Goal: Navigation & Orientation: Find specific page/section

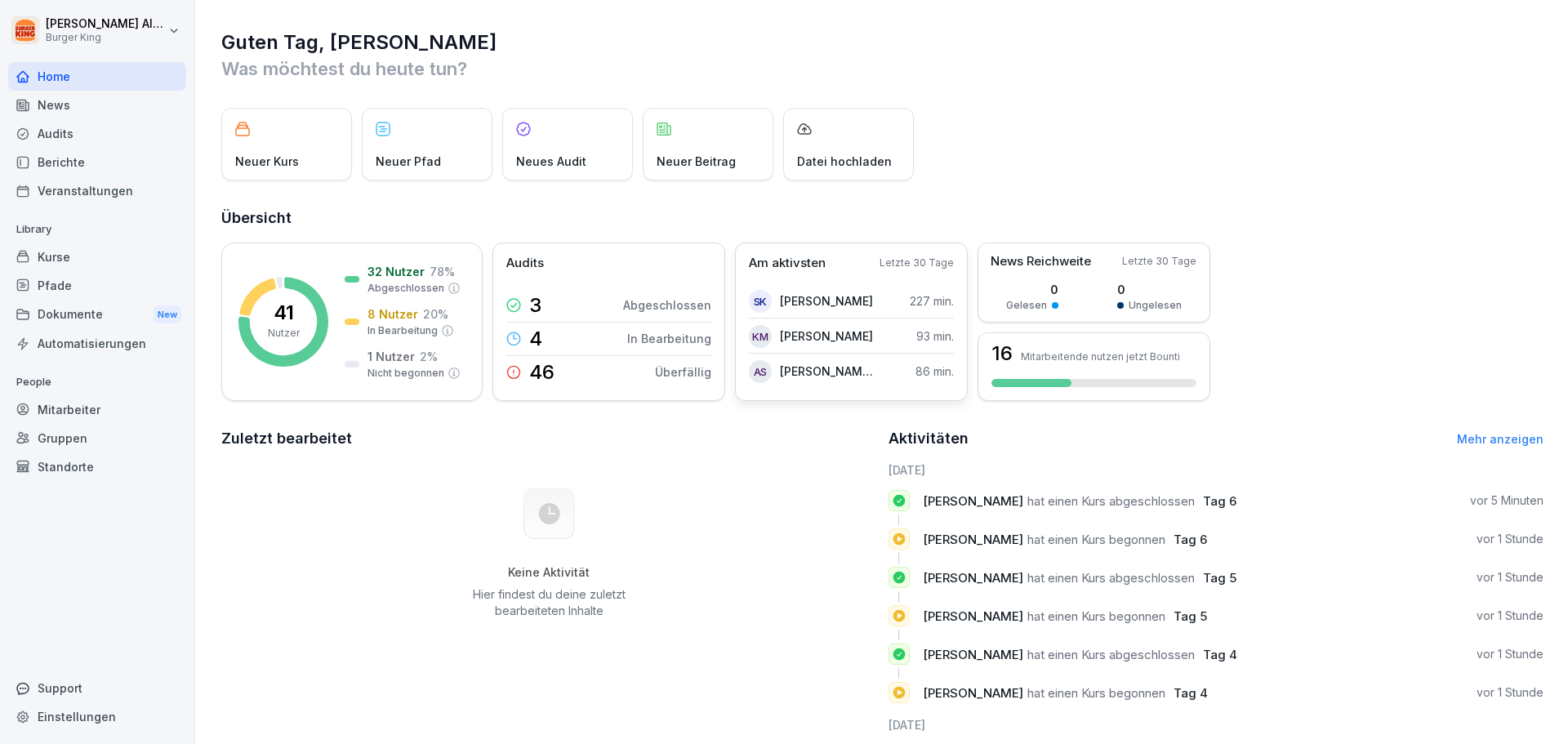
click at [780, 306] on p "[PERSON_NAME]" at bounding box center [827, 301] width 93 height 17
click at [553, 151] on div "Neues Audit" at bounding box center [568, 144] width 131 height 73
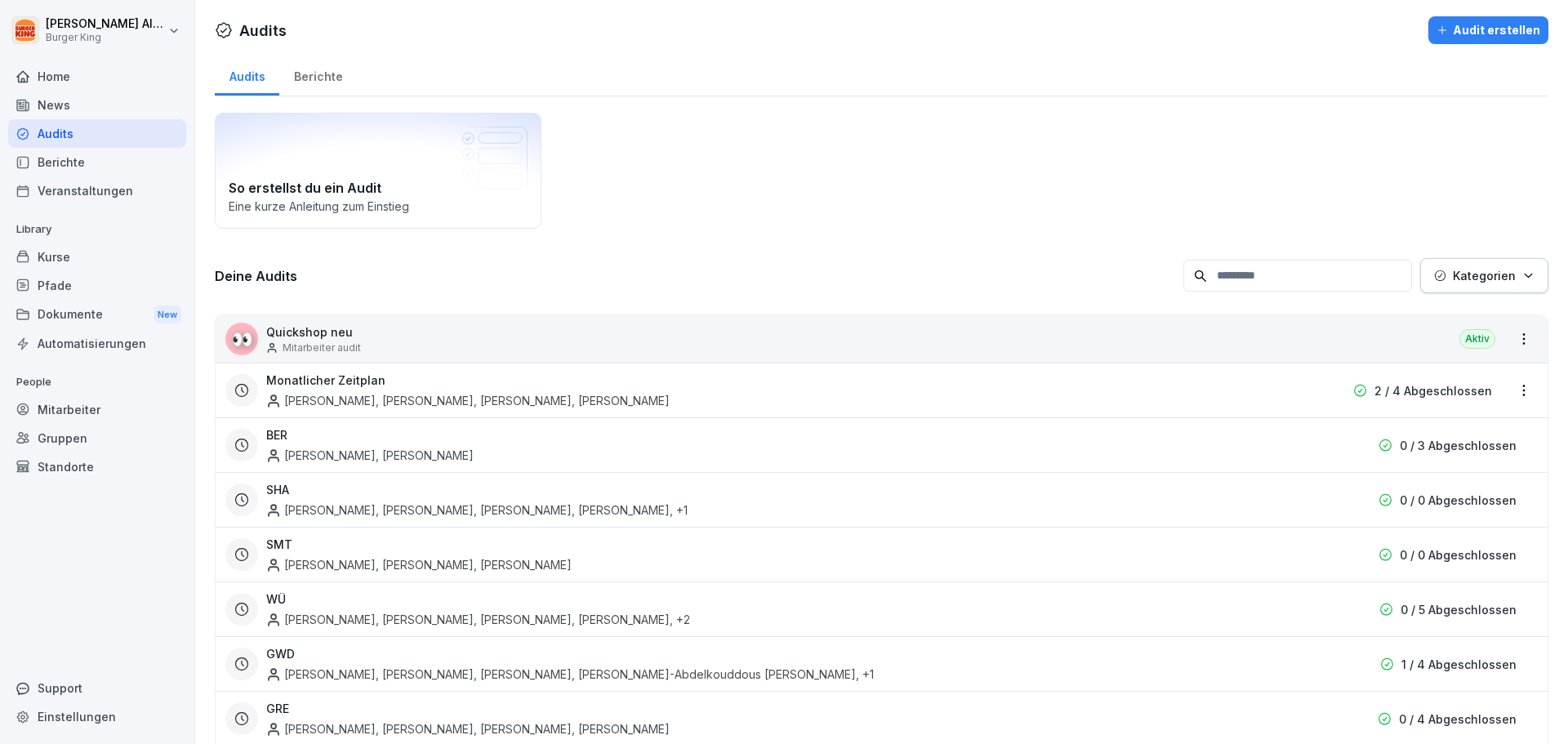
click at [520, 347] on div "👀 Quickshop neu Mitarbeiter audit Aktiv" at bounding box center [882, 339] width 1332 height 47
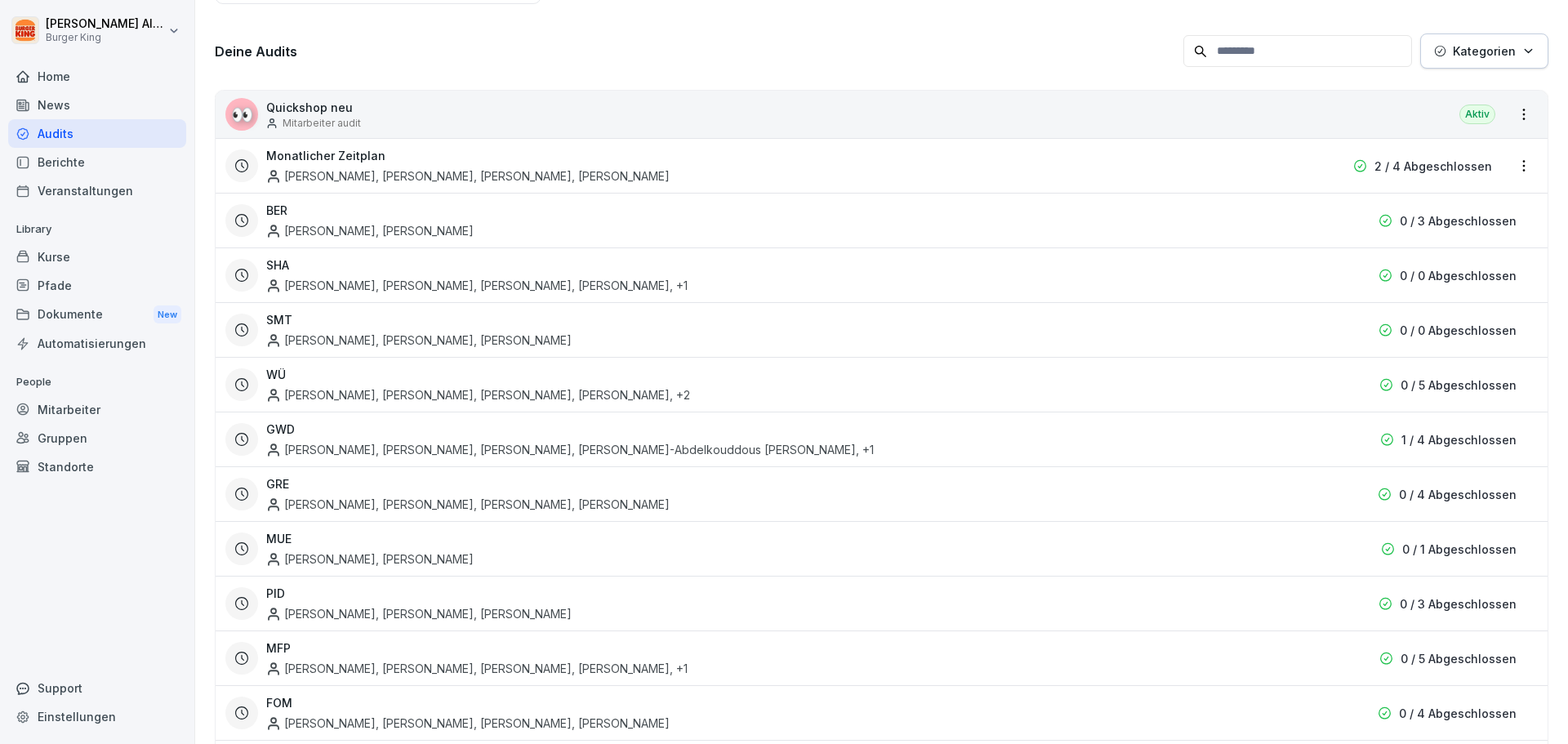
scroll to position [491, 0]
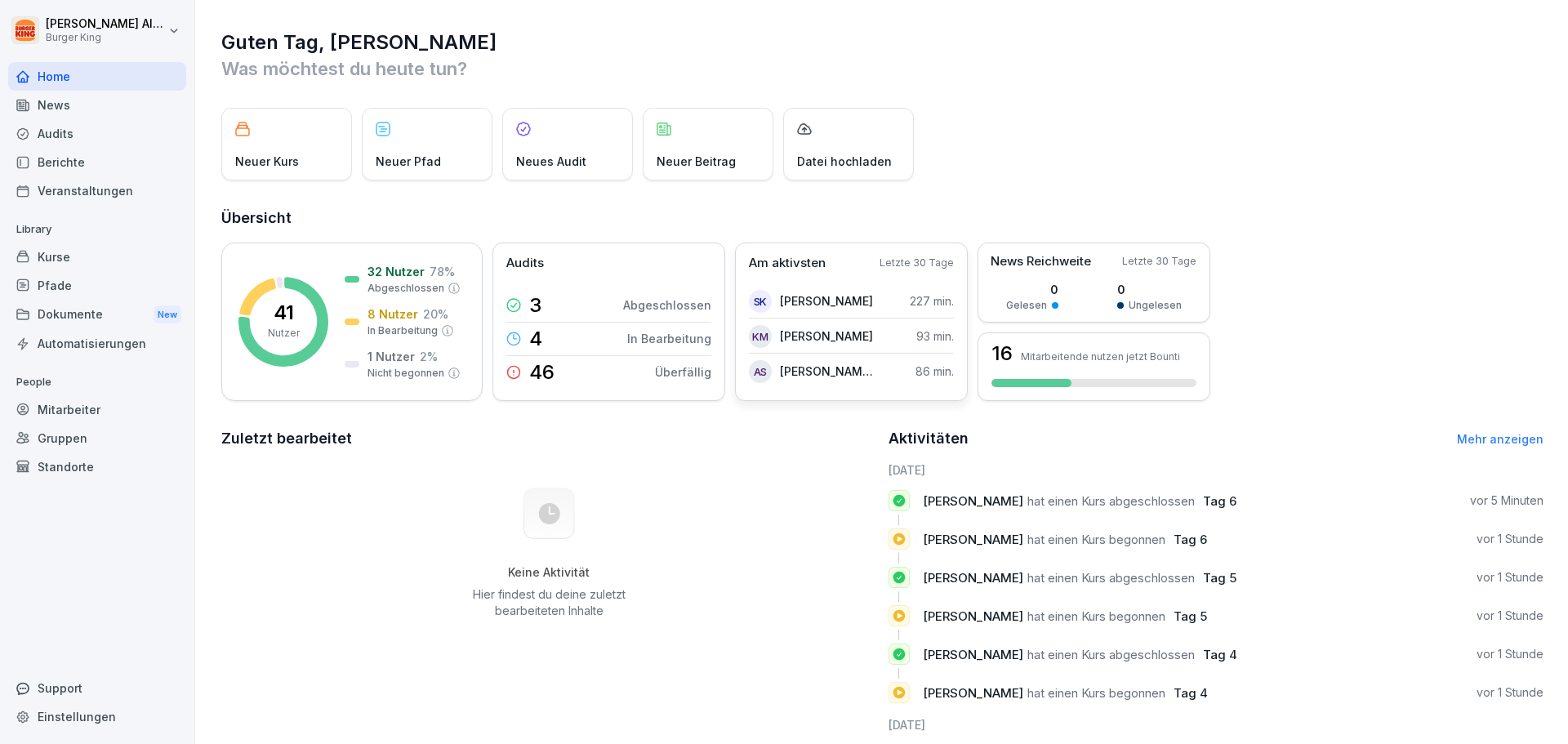
click at [853, 276] on div "Am aktivsten Letzte 30 Tage sk shreyas kshirsagar 227 min. KM Keivan Mohammadi …" at bounding box center [851, 321] width 233 height 158
click at [846, 289] on div "sk shreyas kshirsagar 227 min." at bounding box center [851, 301] width 205 height 33
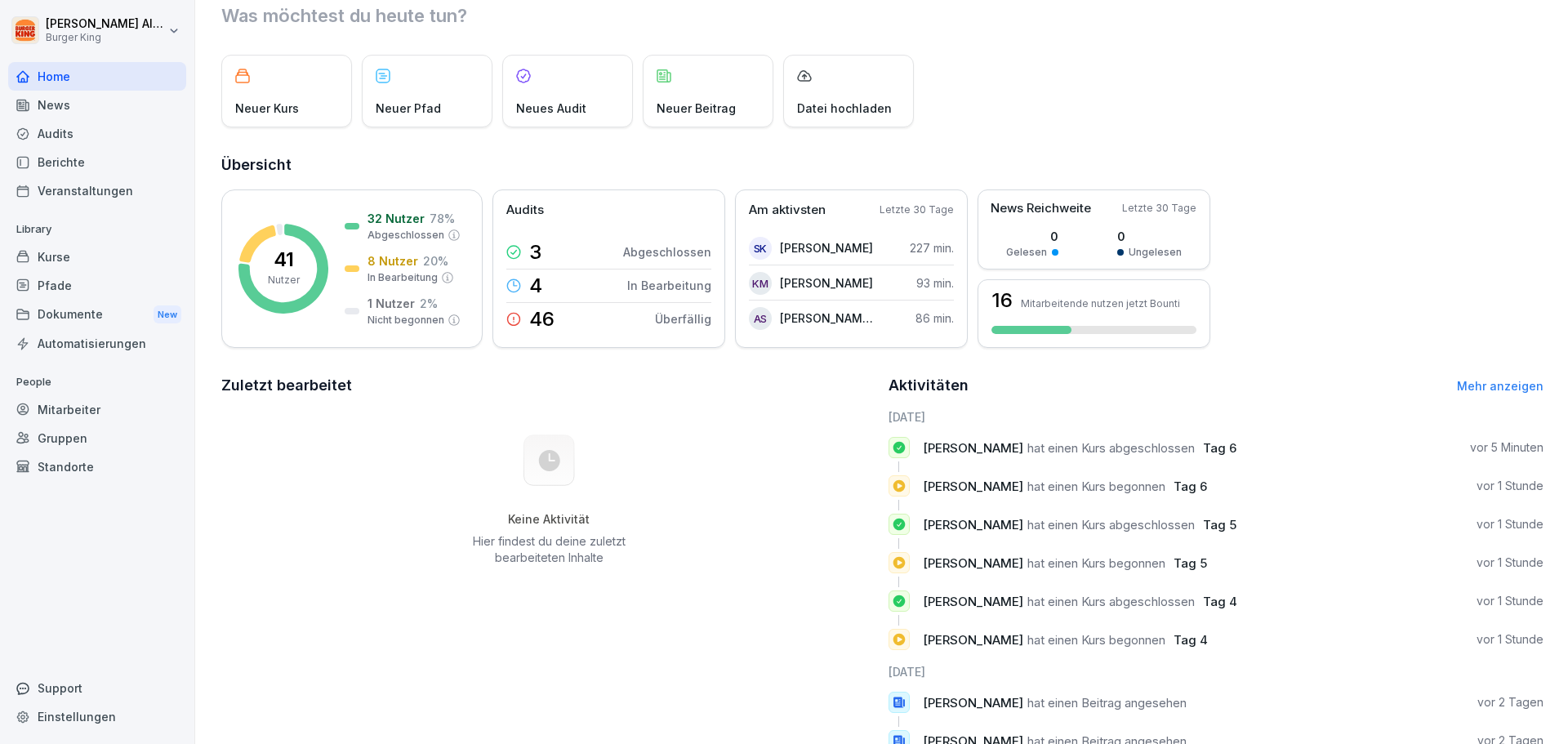
scroll to position [115, 0]
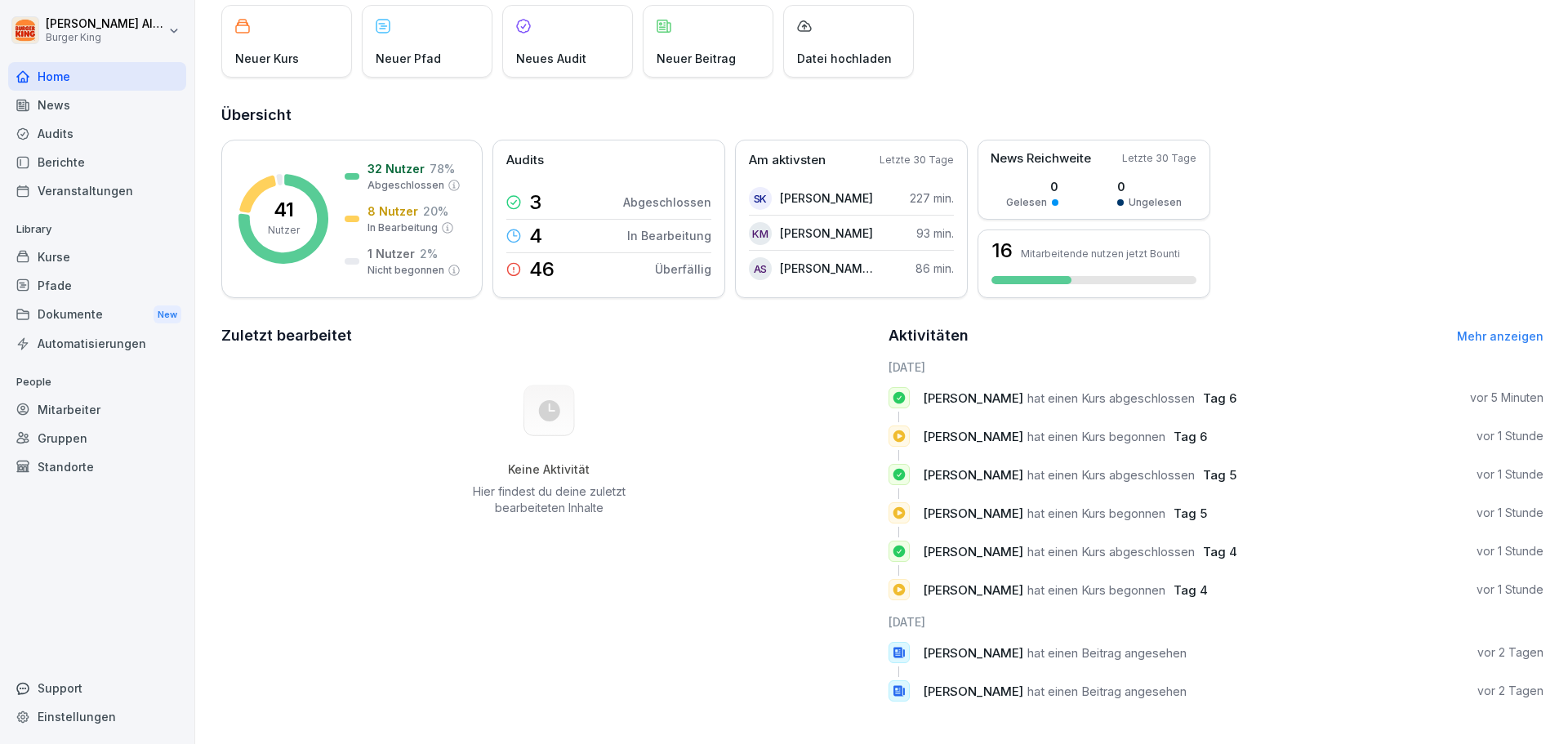
click at [53, 264] on div "Kurse" at bounding box center [98, 257] width 178 height 28
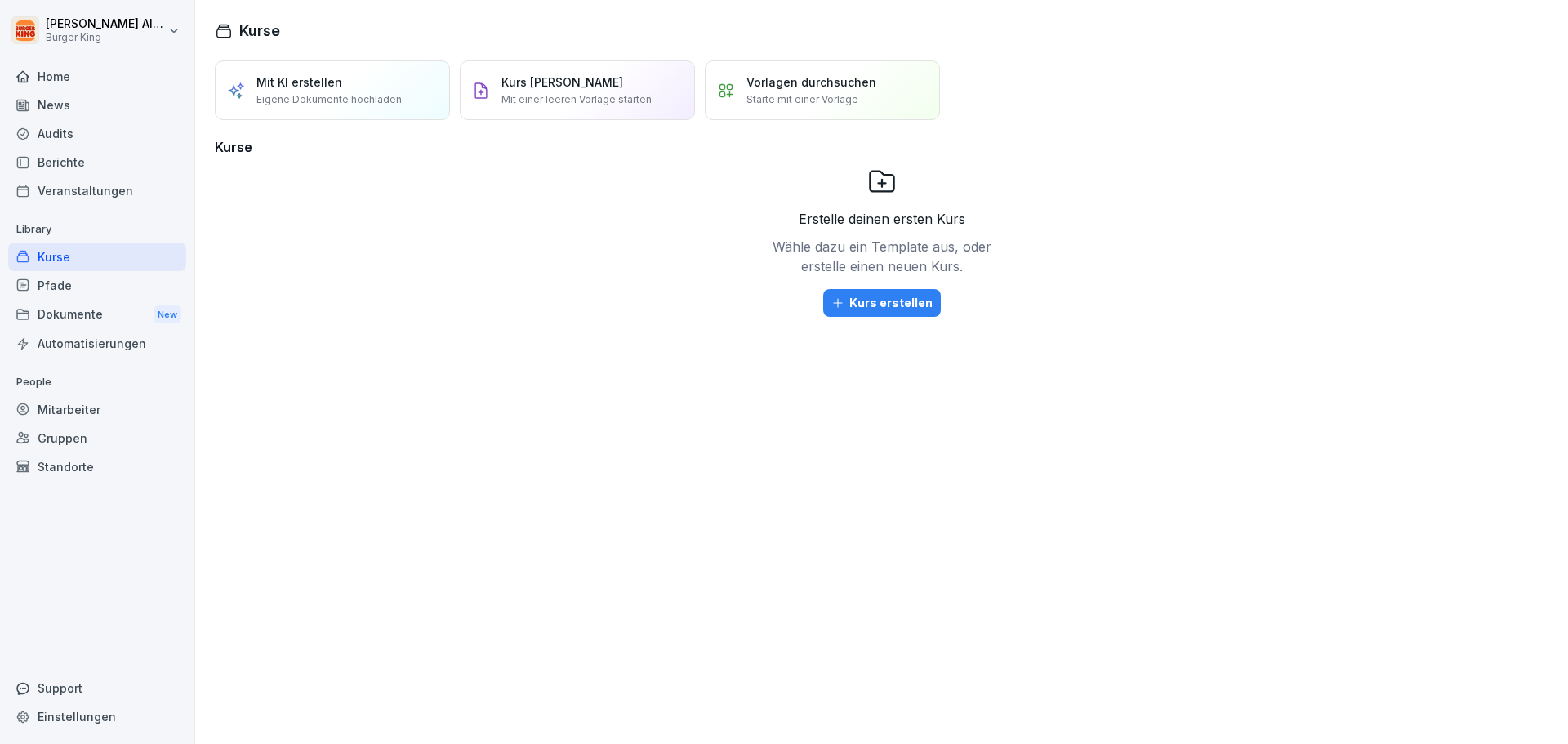
click at [98, 147] on div "Audits" at bounding box center [98, 133] width 178 height 28
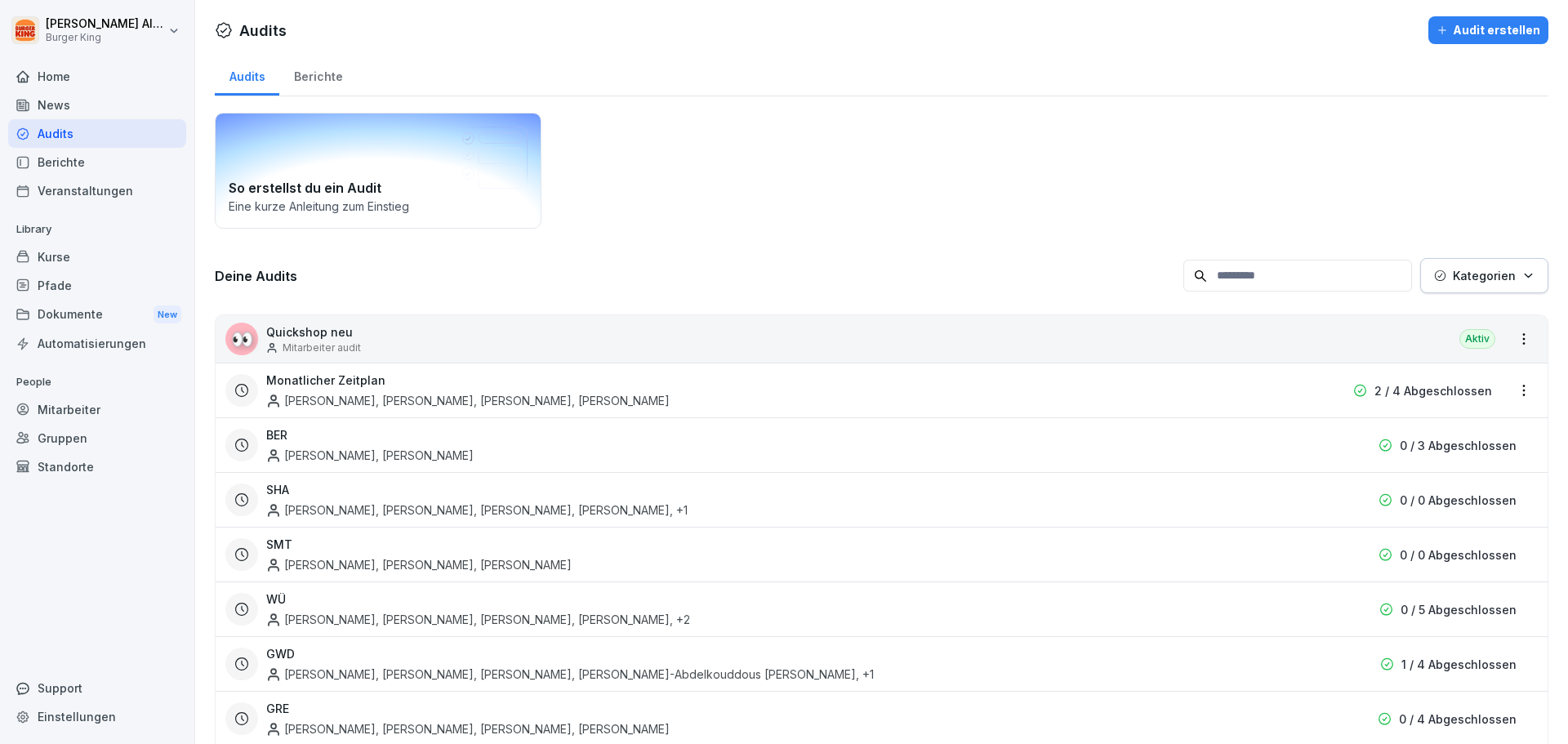
click at [407, 211] on p "Eine kurze Anleitung zum Einstieg" at bounding box center [379, 206] width 299 height 17
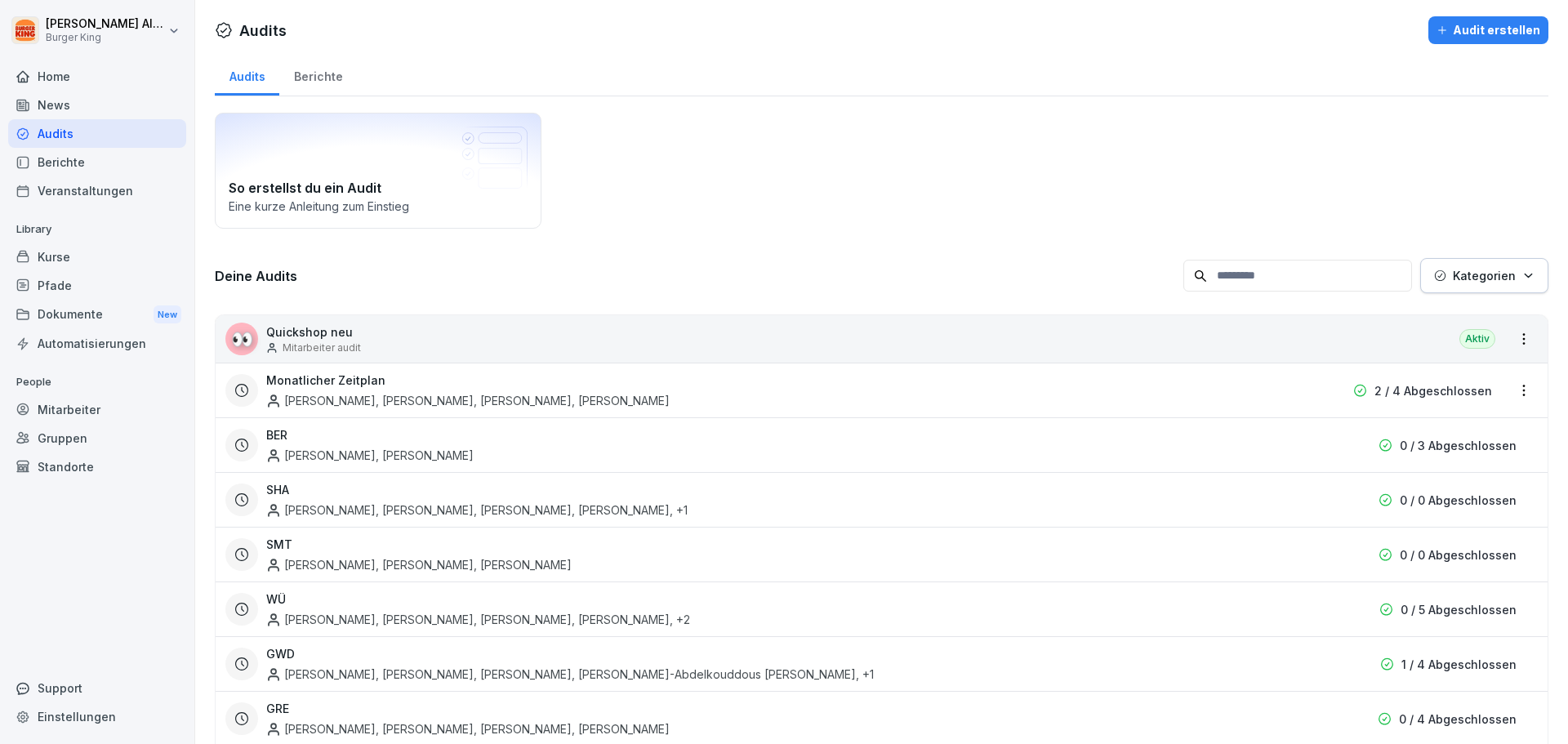
click at [77, 399] on div "Mitarbeiter" at bounding box center [98, 410] width 178 height 28
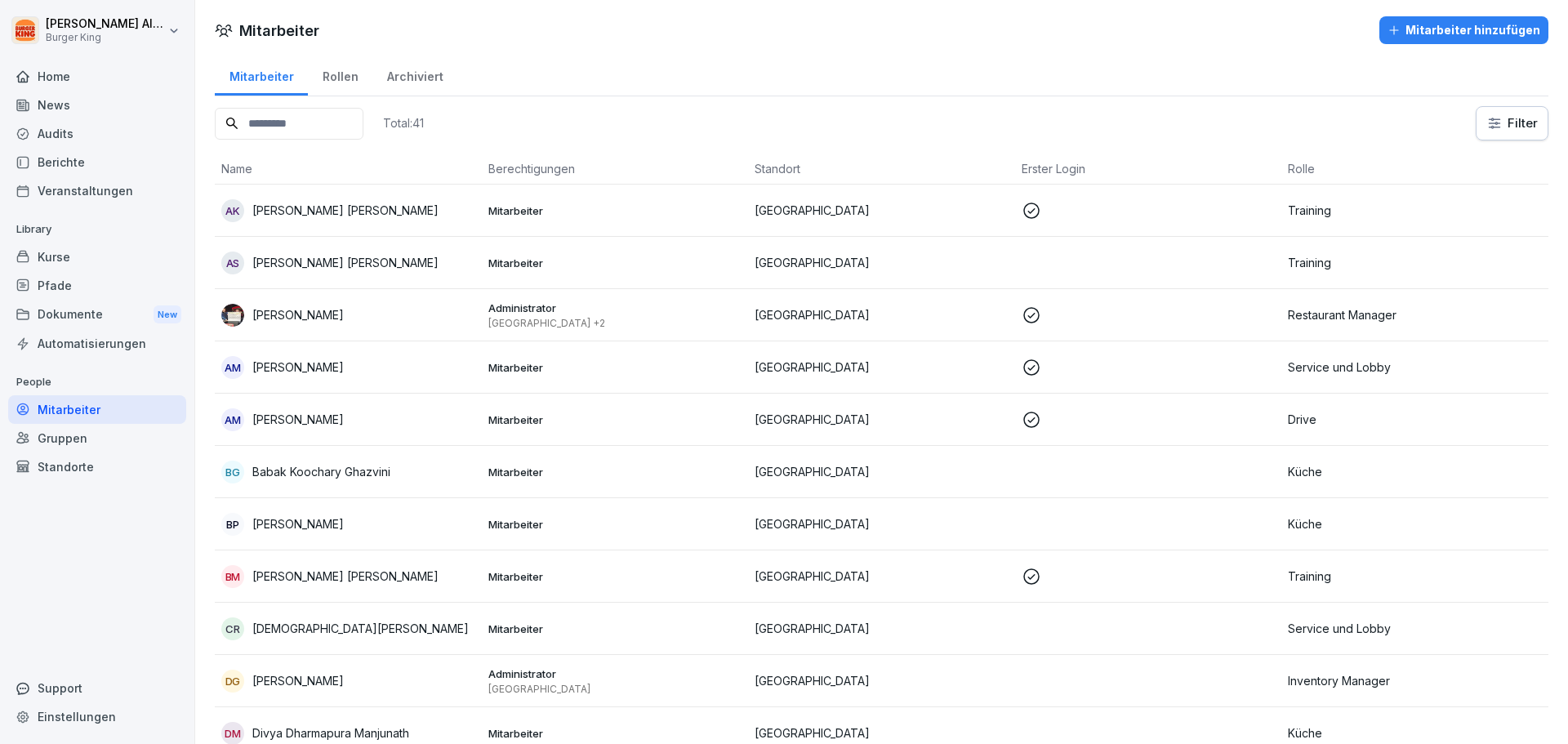
click at [50, 168] on div "Berichte" at bounding box center [98, 162] width 178 height 28
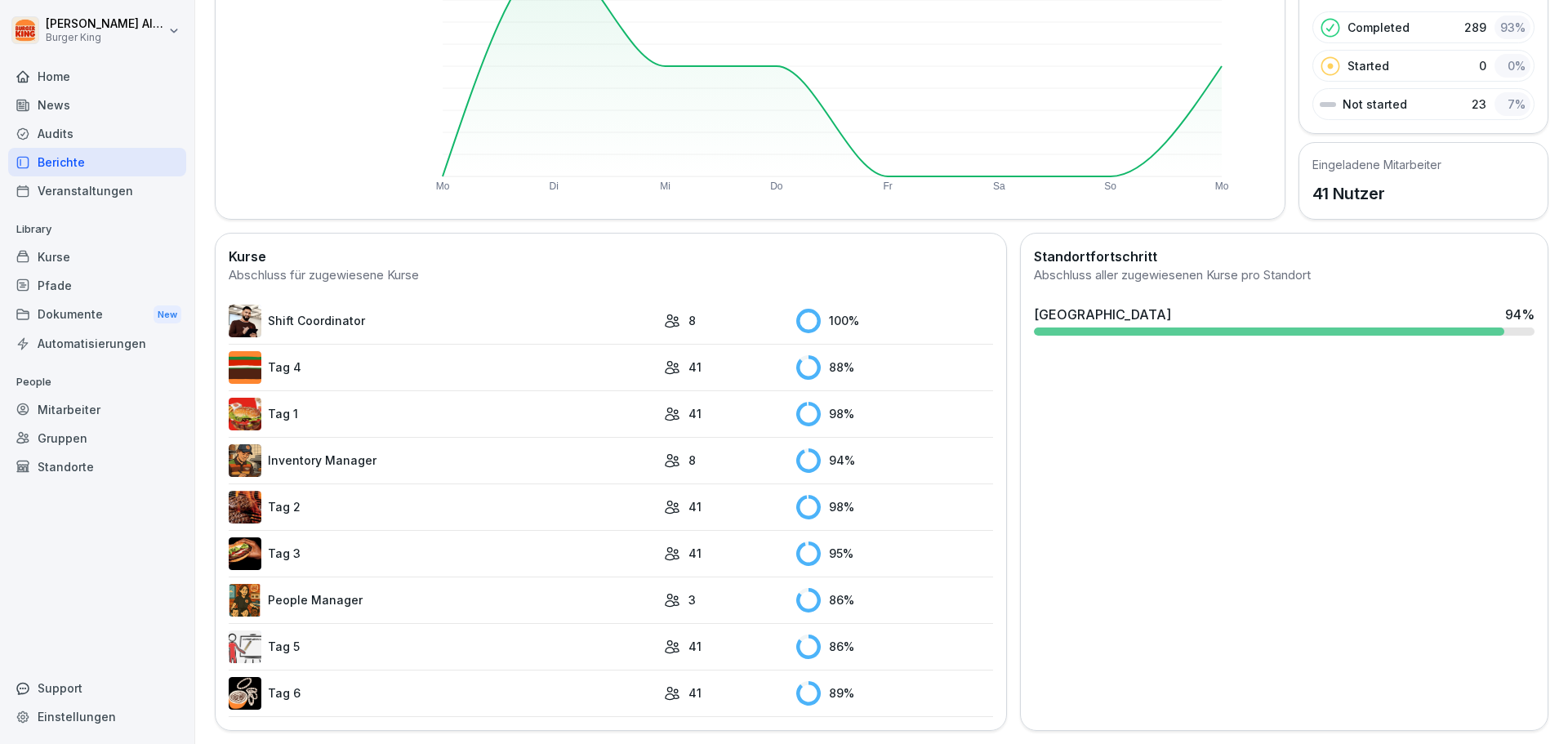
scroll to position [253, 0]
click at [734, 638] on div "41" at bounding box center [725, 647] width 124 height 17
click at [270, 635] on link "Tag 5" at bounding box center [442, 647] width 427 height 33
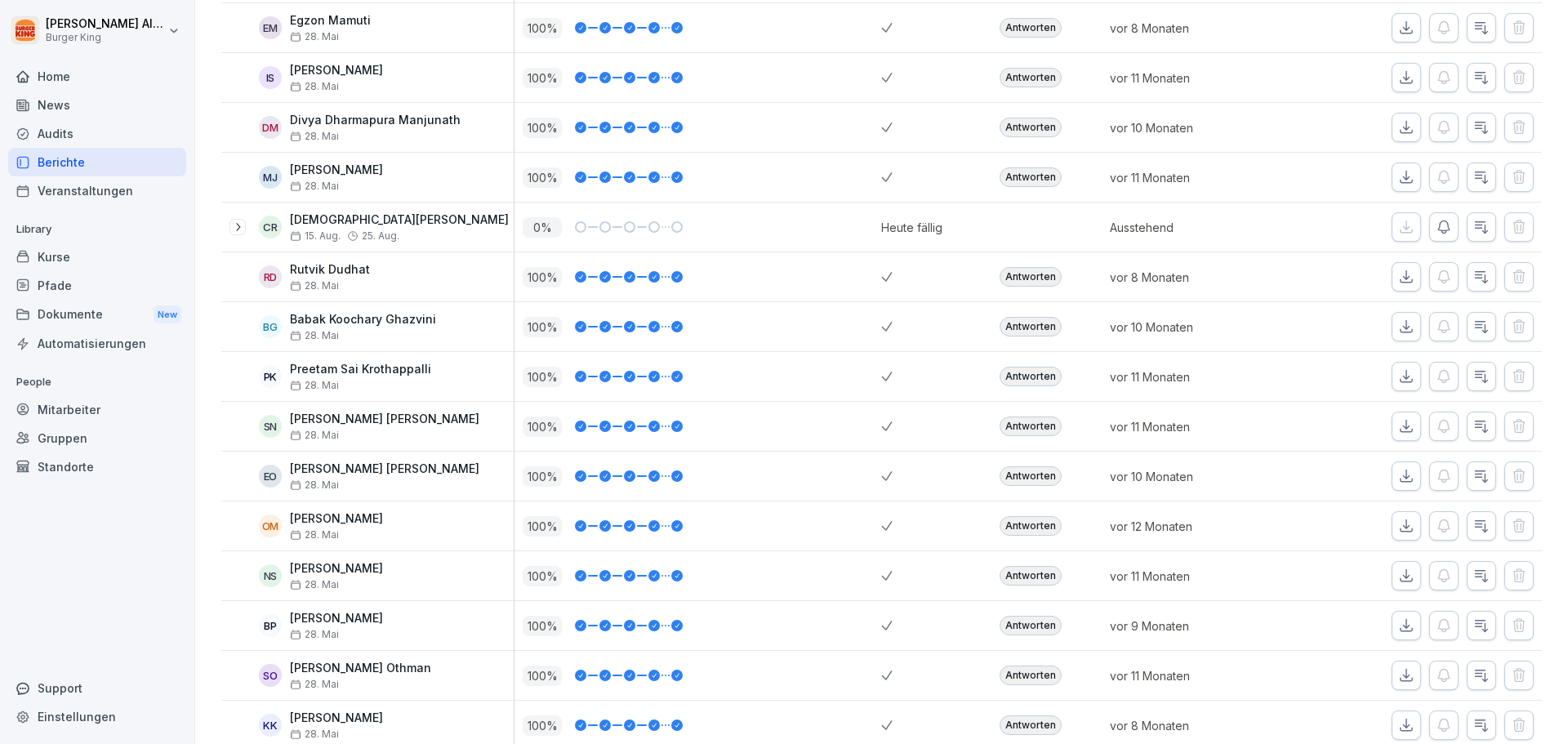
scroll to position [753, 0]
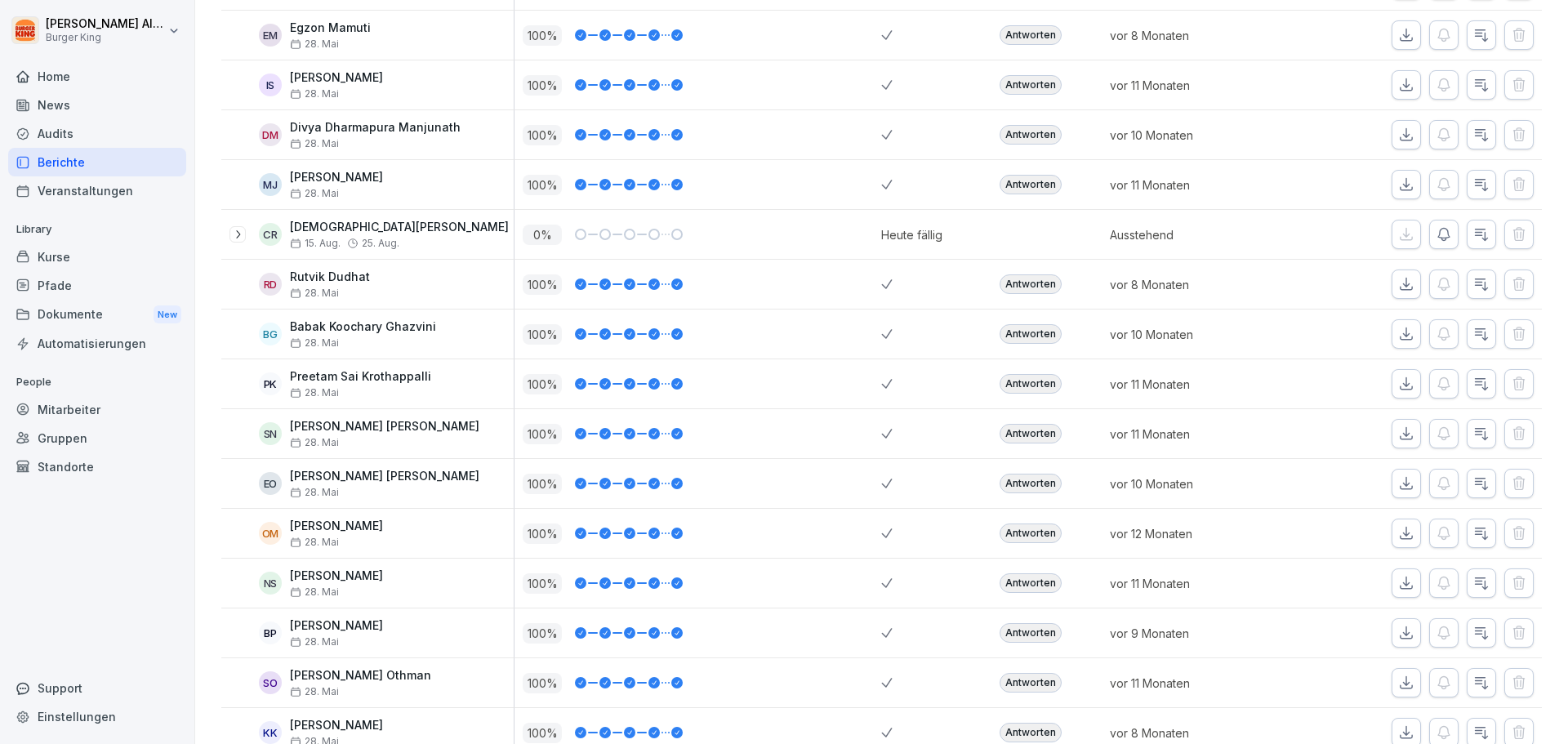
click at [1019, 289] on div "Antworten" at bounding box center [1031, 284] width 62 height 20
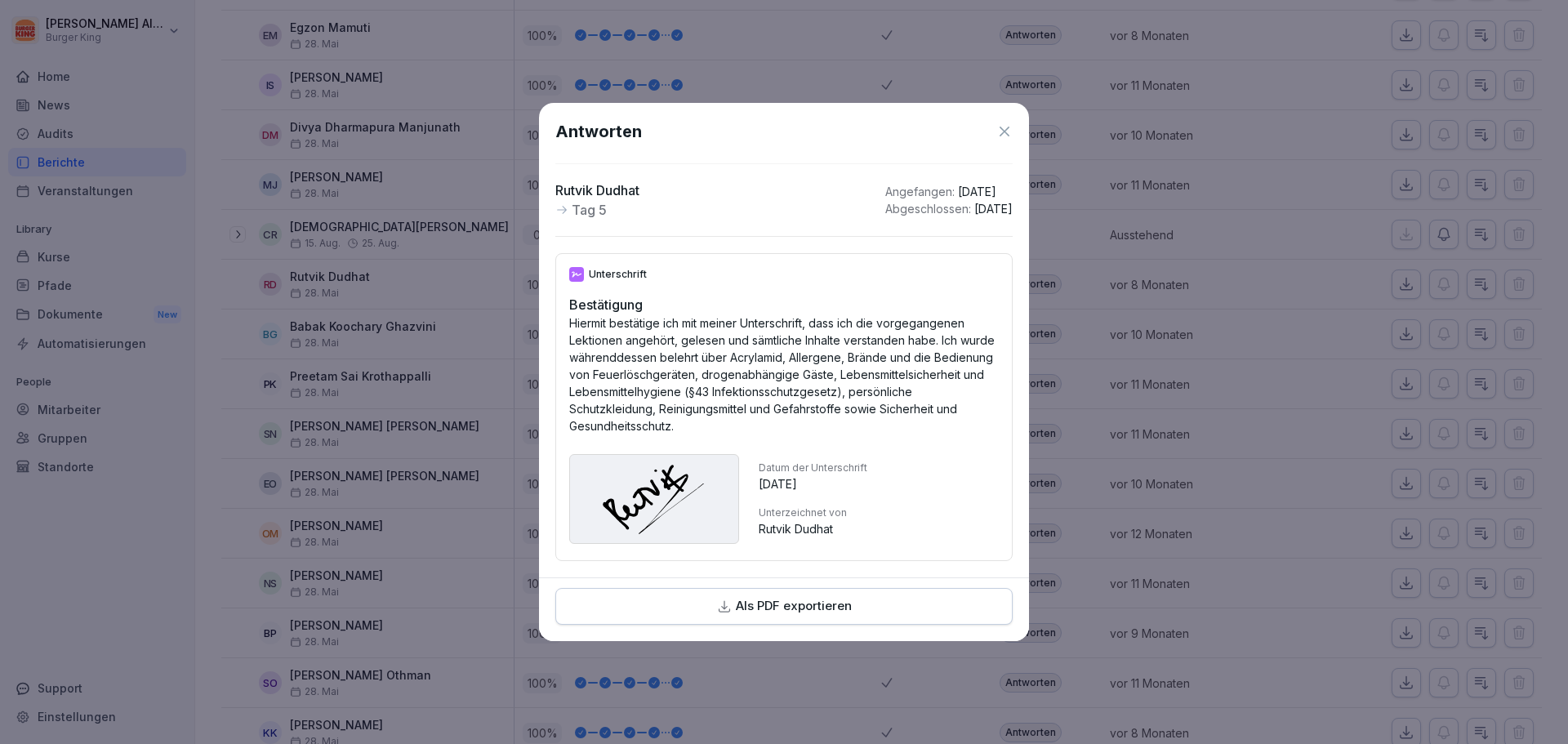
click at [1003, 123] on icon at bounding box center [1004, 131] width 16 height 16
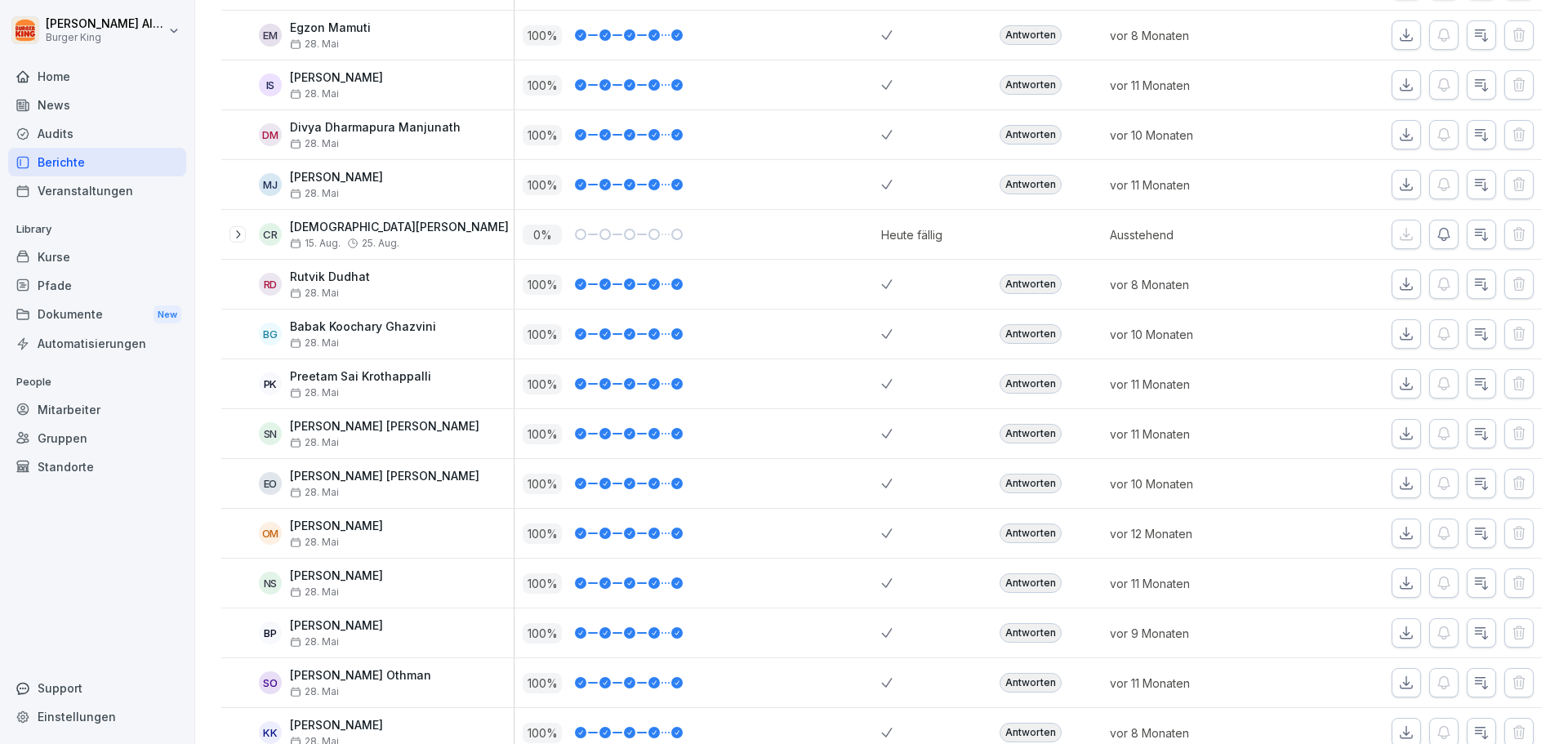
click at [1027, 193] on div "Antworten" at bounding box center [1031, 185] width 62 height 20
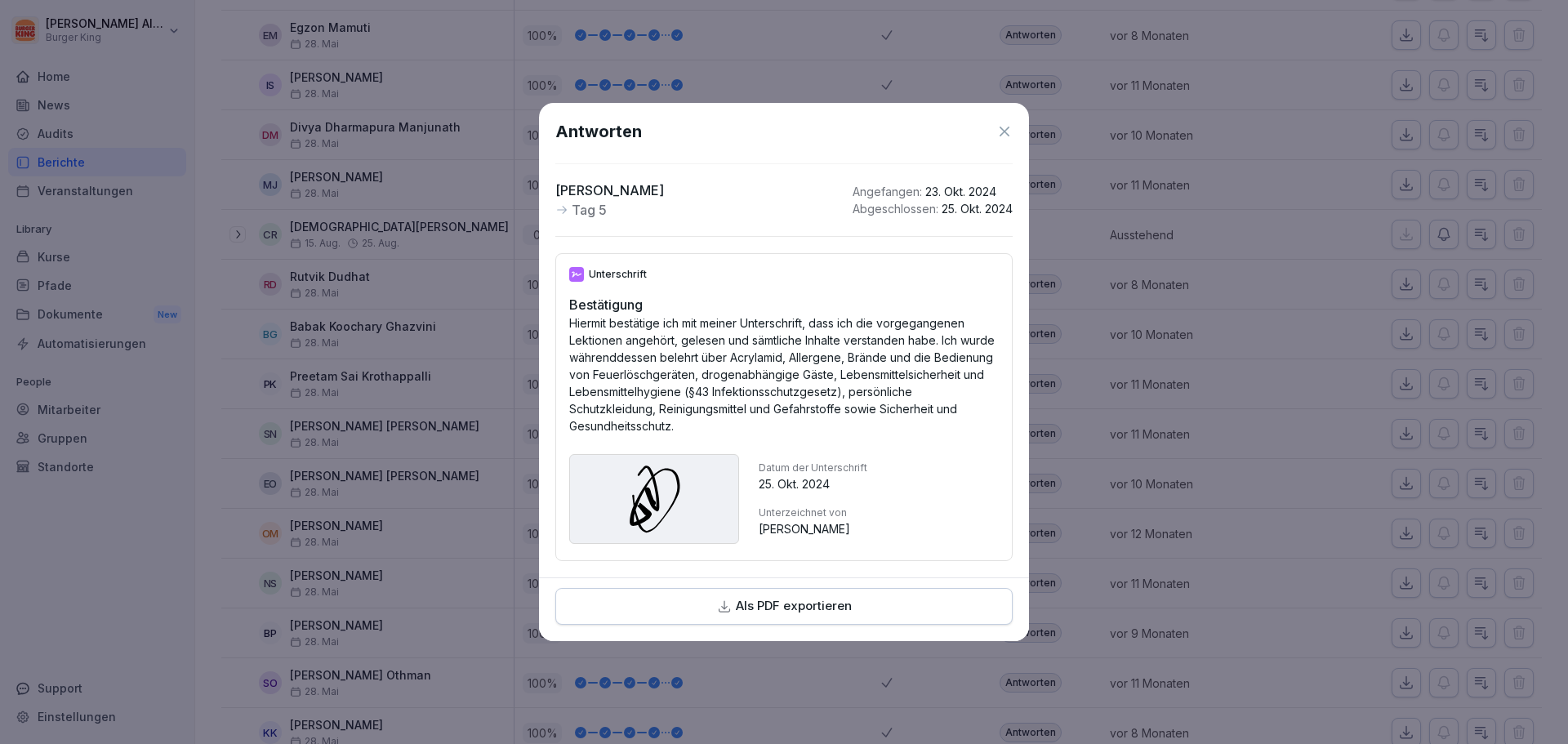
click at [1007, 128] on icon at bounding box center [1004, 131] width 16 height 16
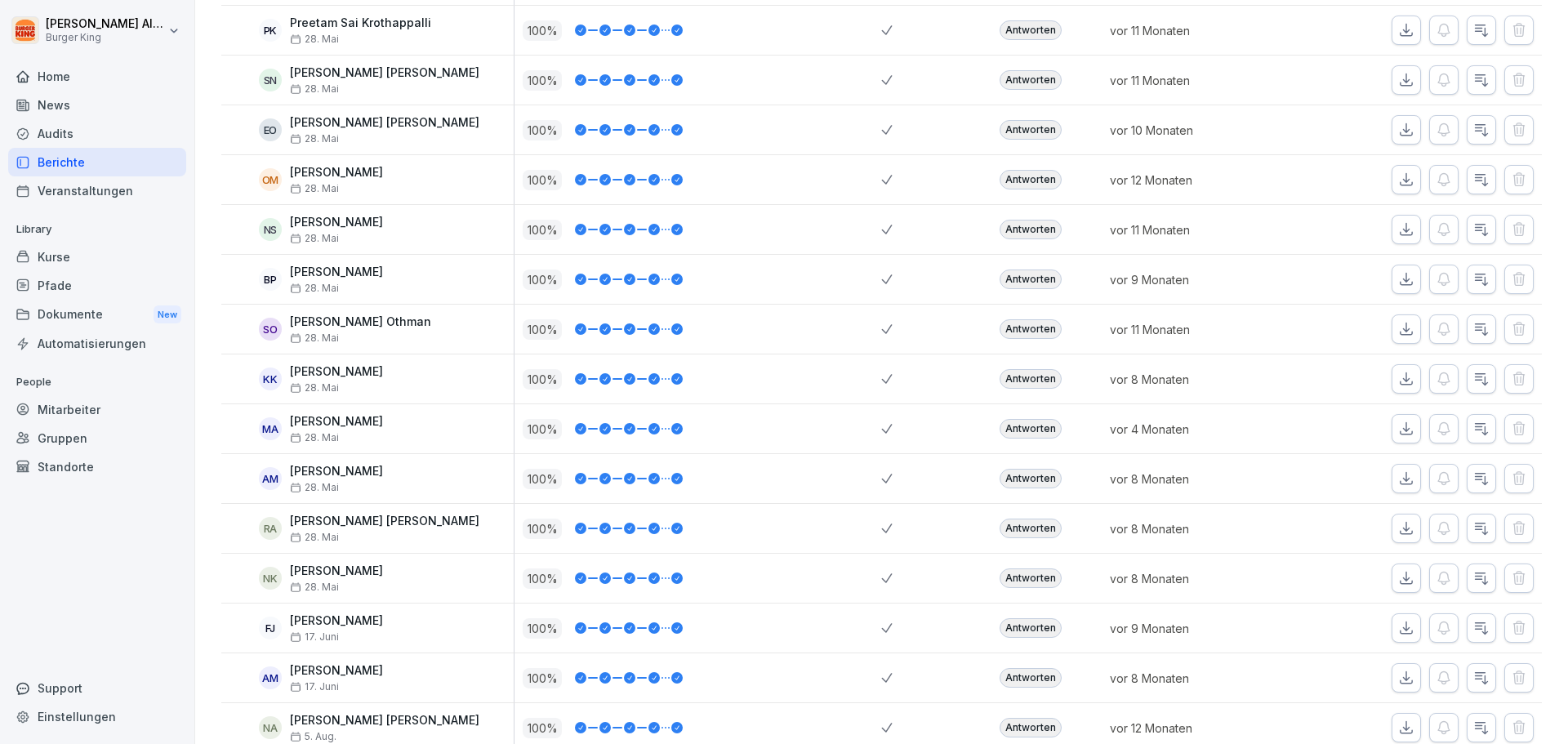
scroll to position [1243, 0]
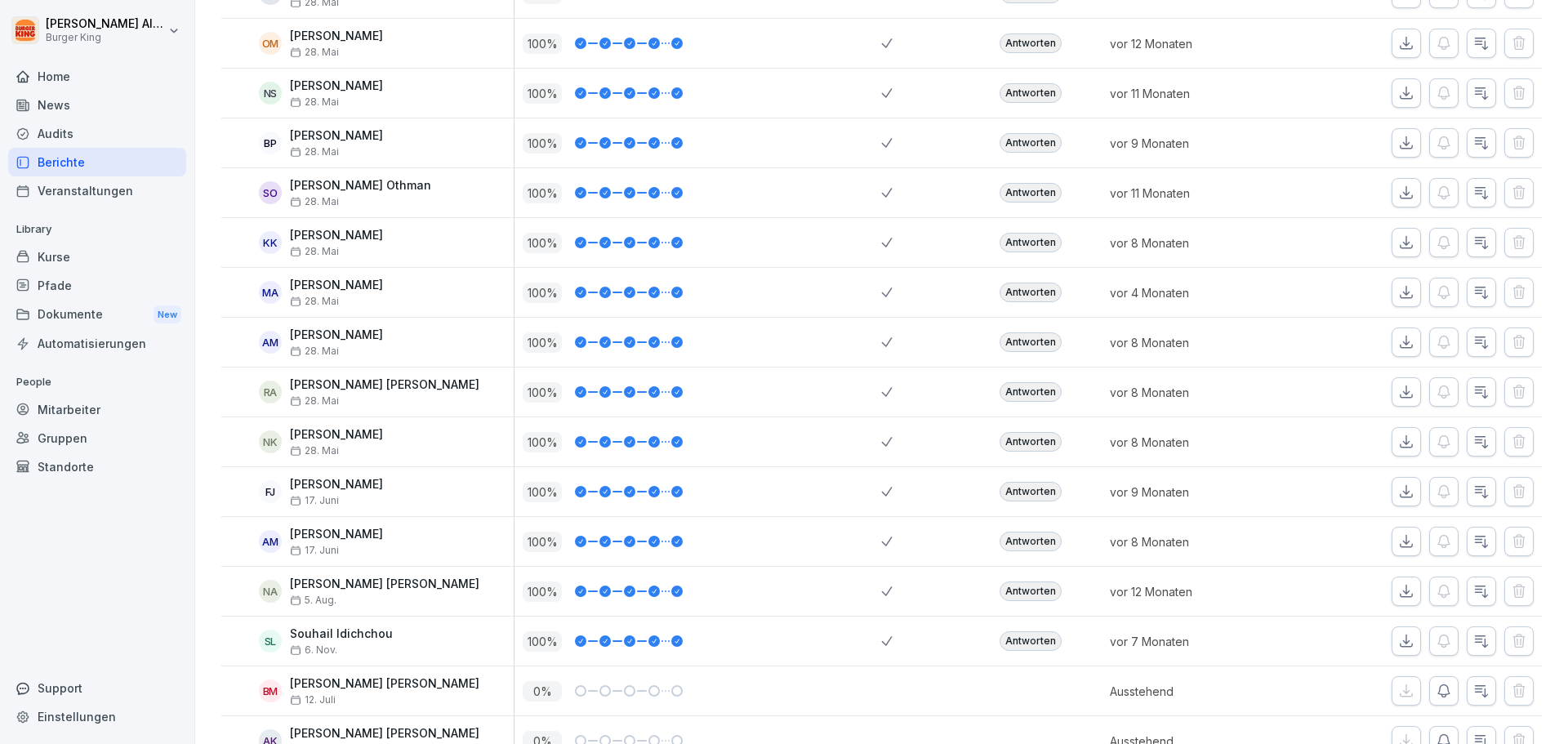
click at [1027, 595] on div "Antworten" at bounding box center [1031, 591] width 62 height 20
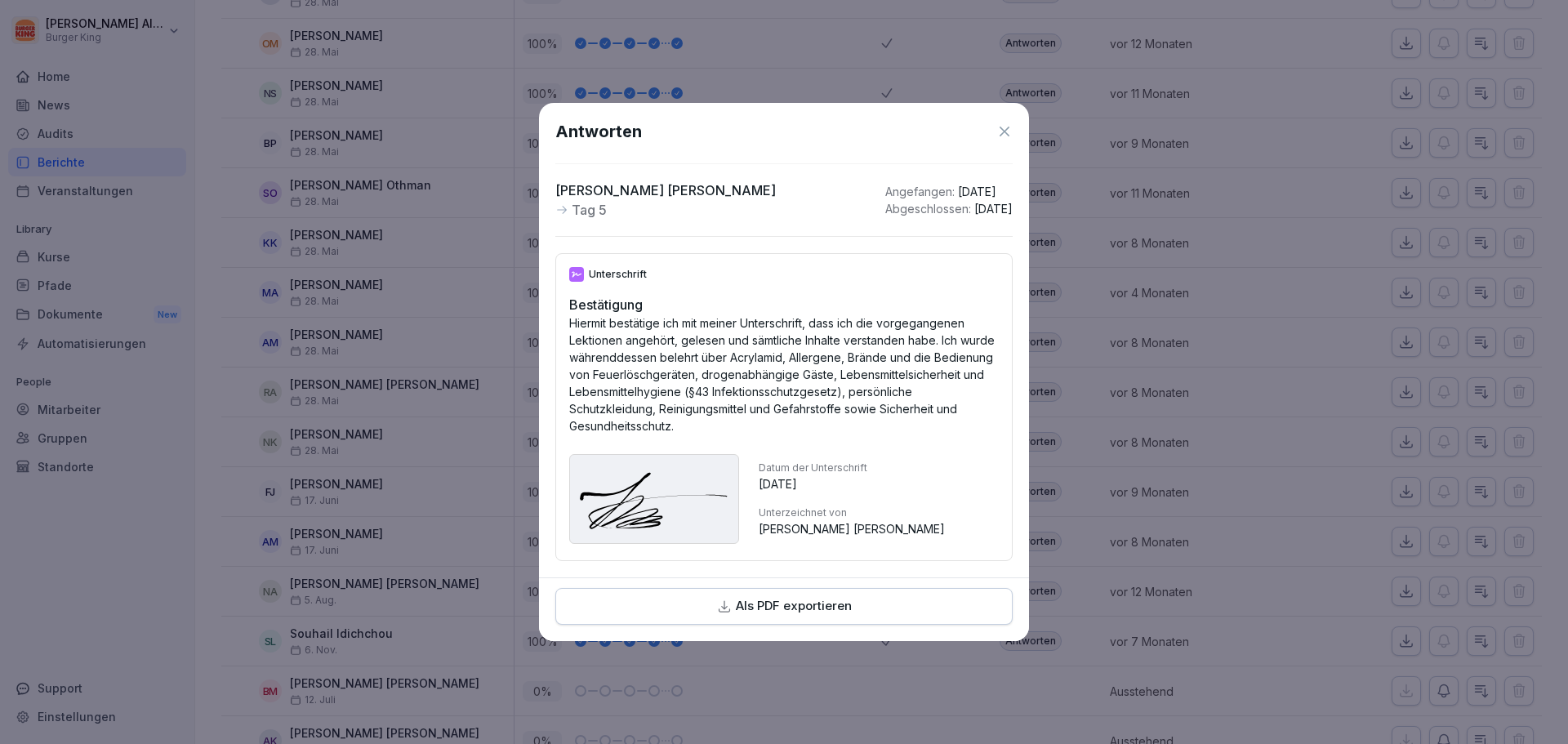
click at [1006, 131] on icon at bounding box center [1004, 131] width 16 height 16
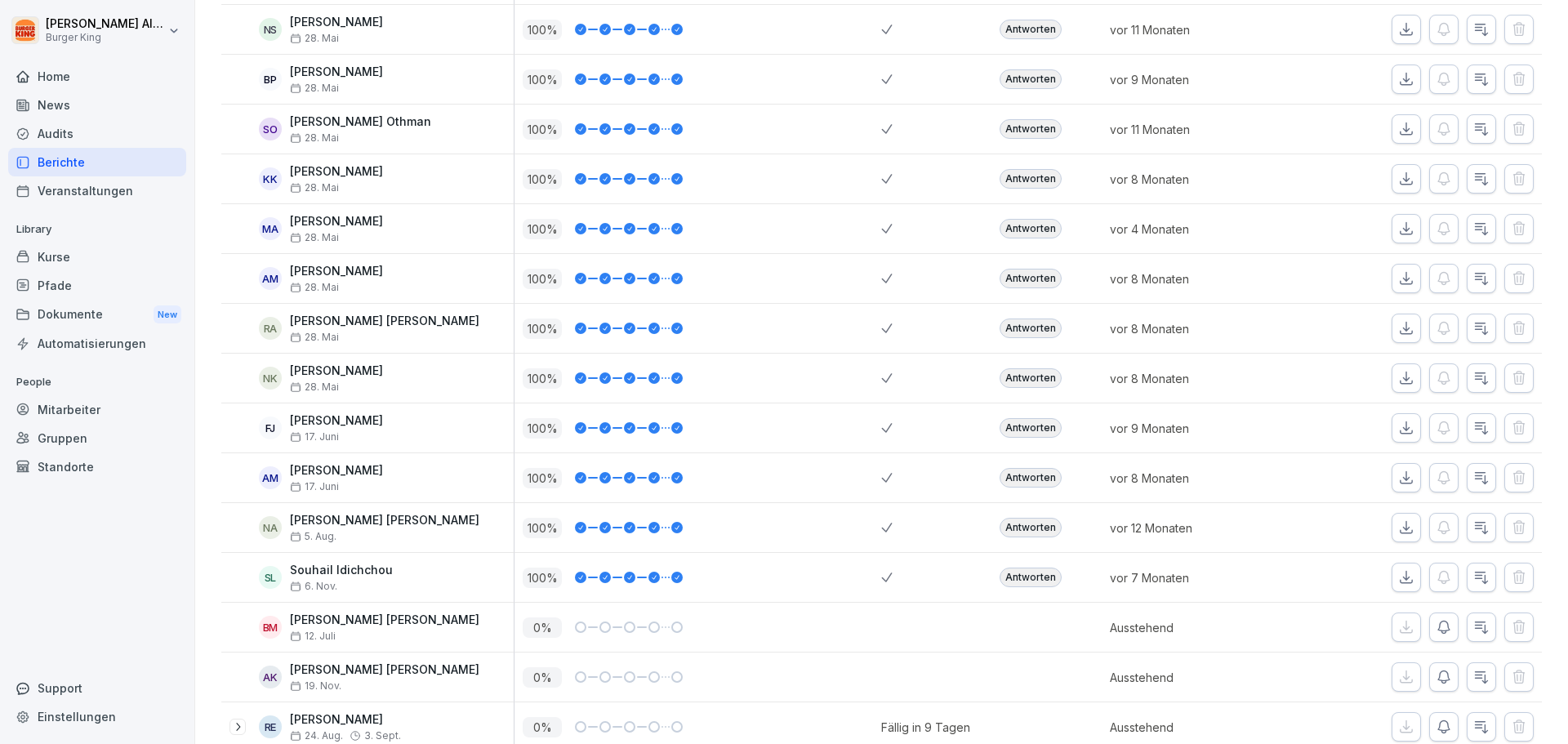
scroll to position [1161, 0]
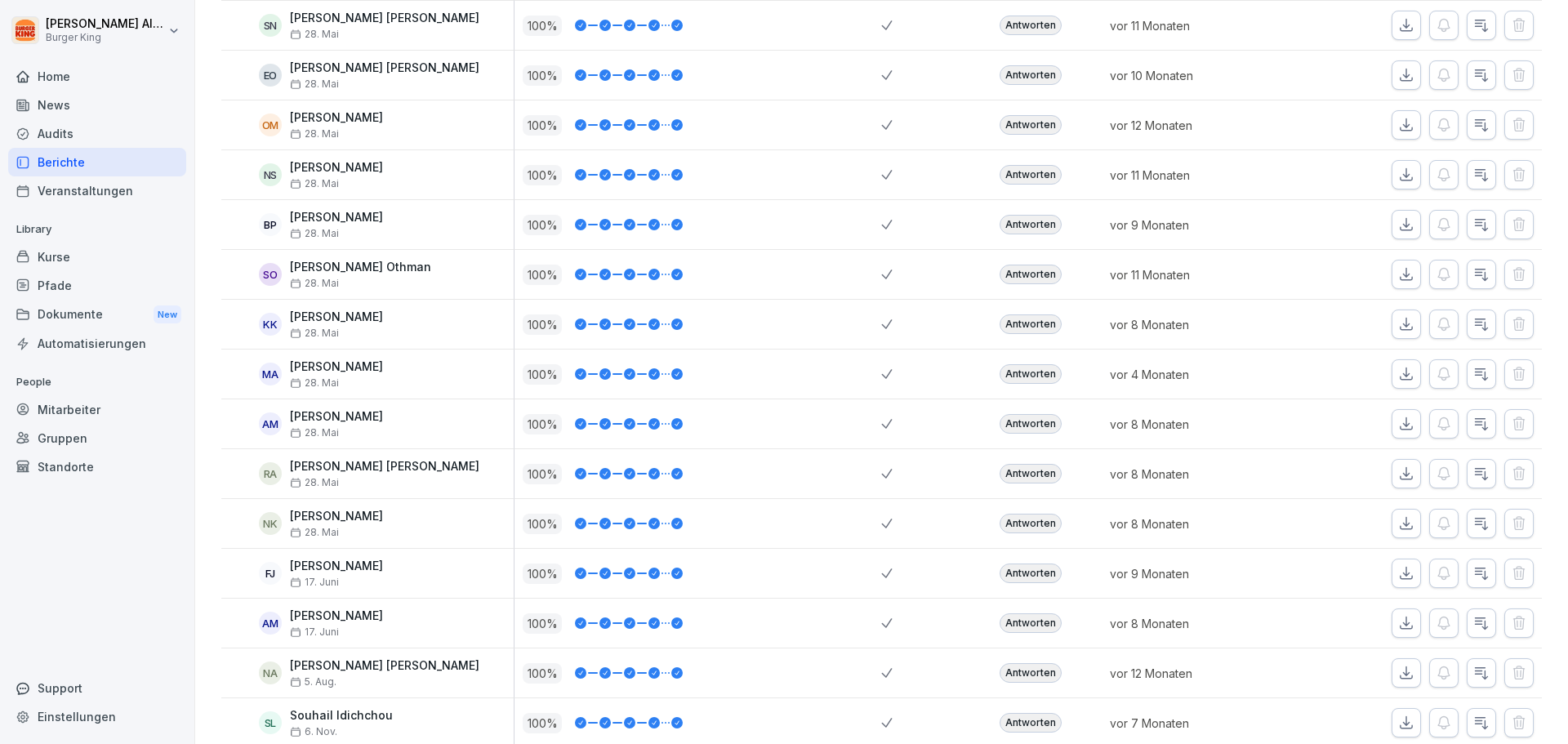
click at [1026, 272] on div "Antworten" at bounding box center [1031, 274] width 62 height 20
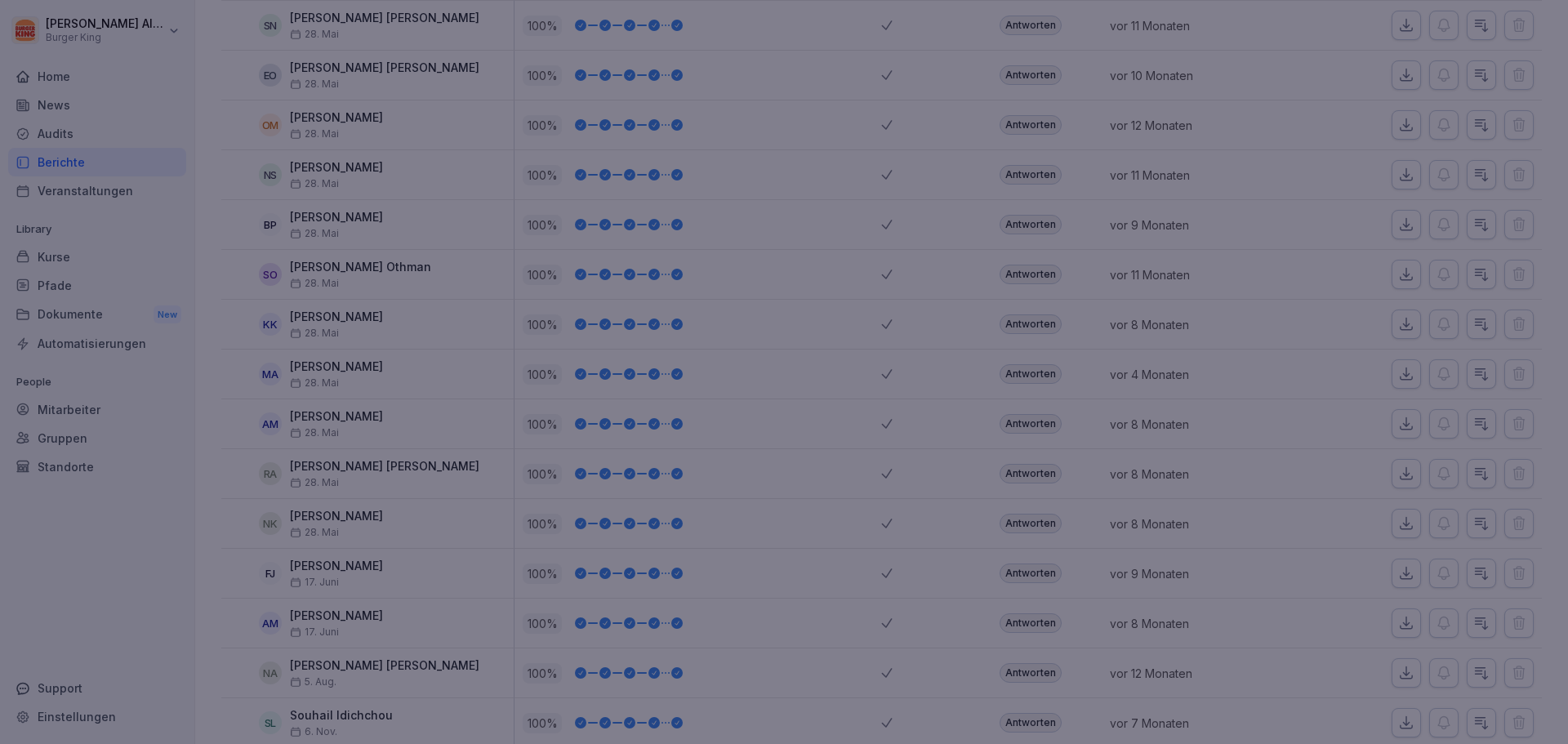
click at [1149, 503] on div at bounding box center [784, 372] width 1568 height 744
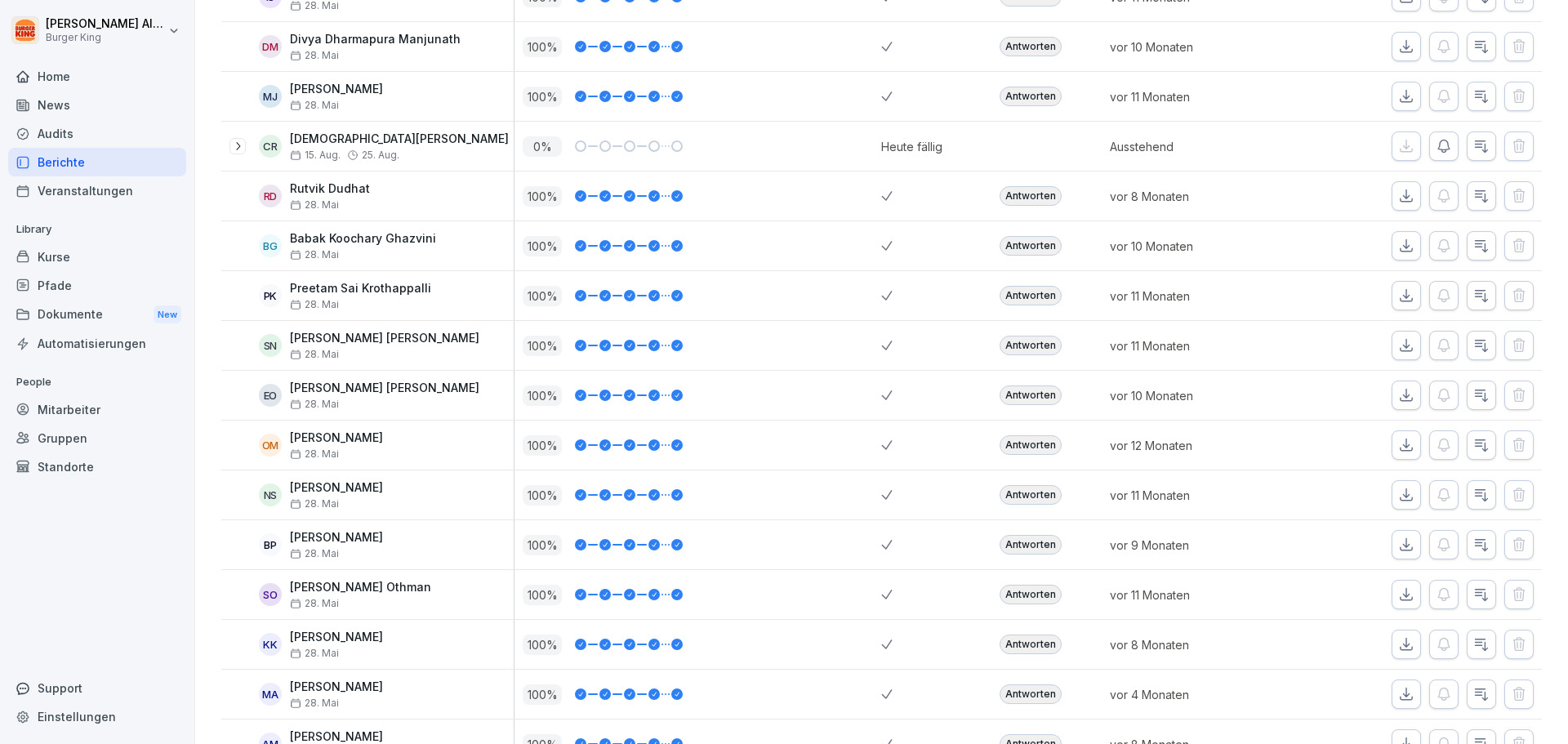
scroll to position [835, 0]
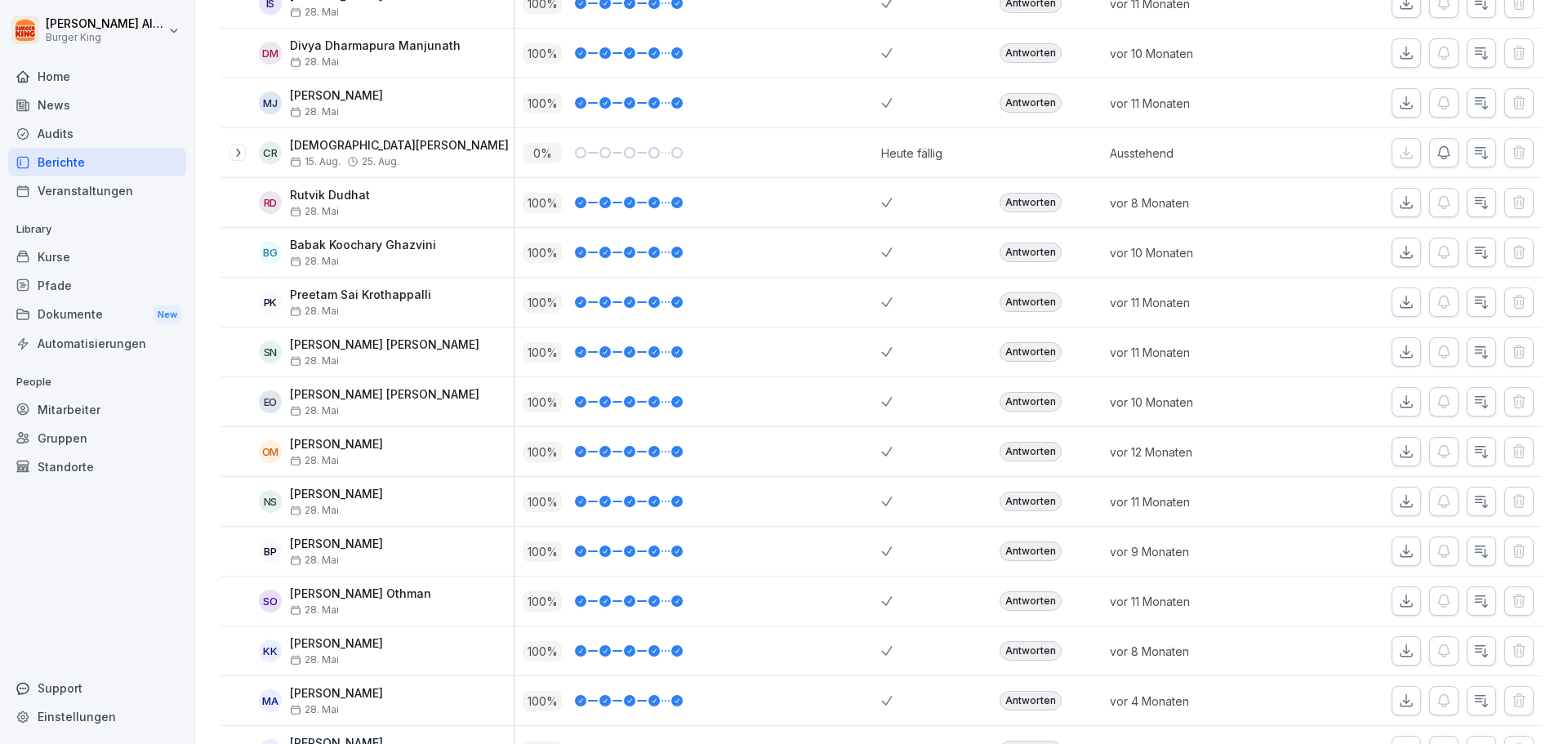
click at [1042, 449] on div "Antworten" at bounding box center [1031, 452] width 62 height 20
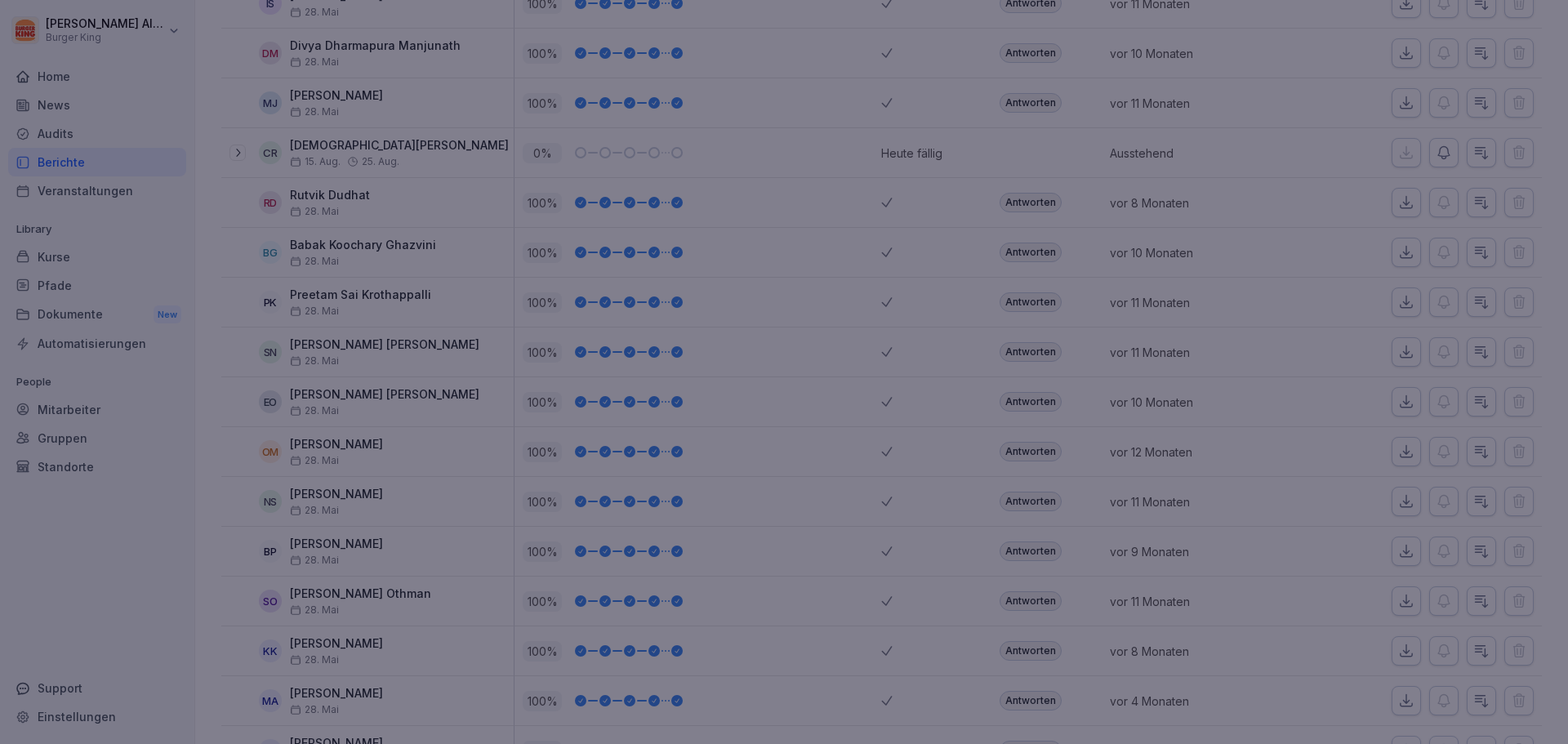
click at [1096, 487] on div at bounding box center [784, 372] width 1568 height 744
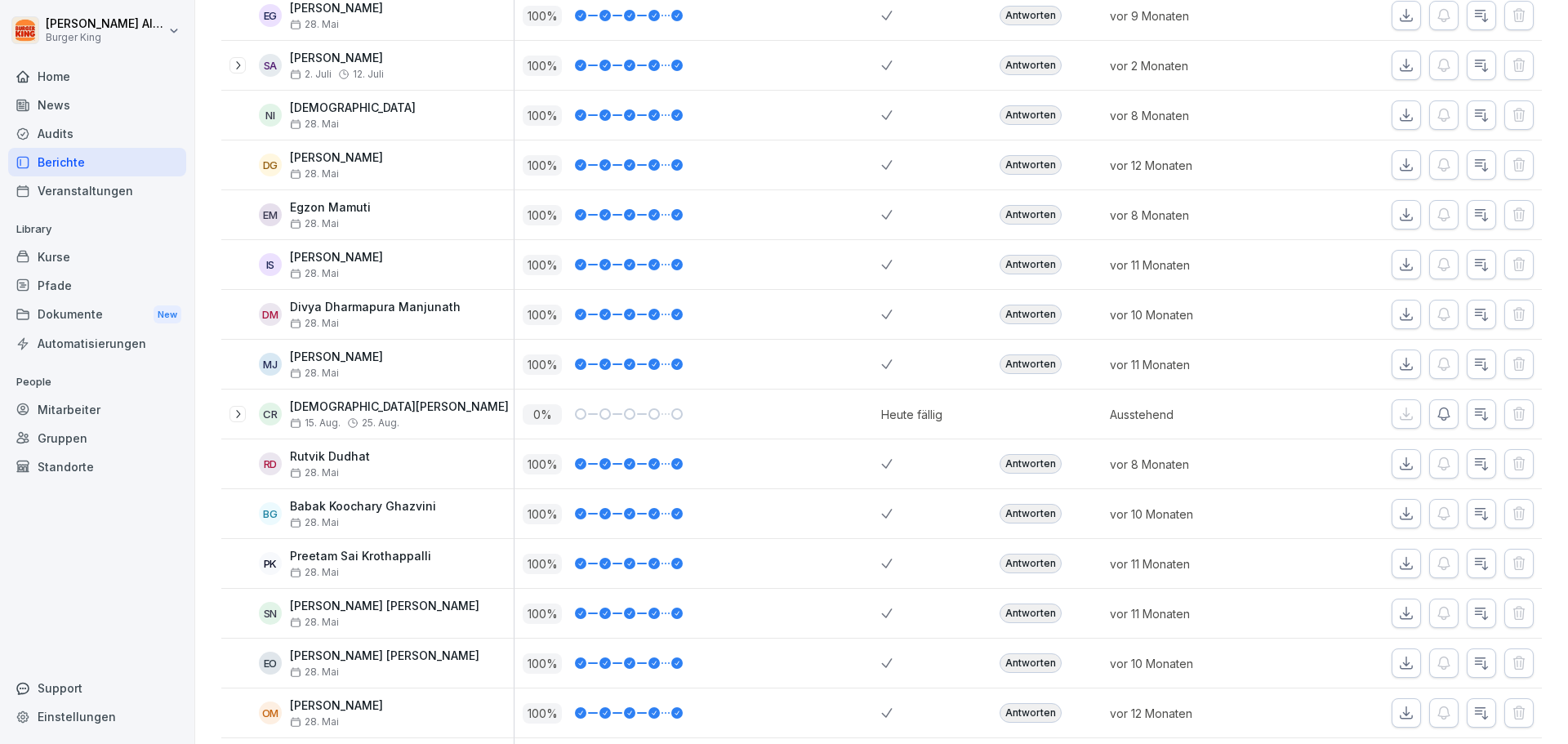
scroll to position [426, 0]
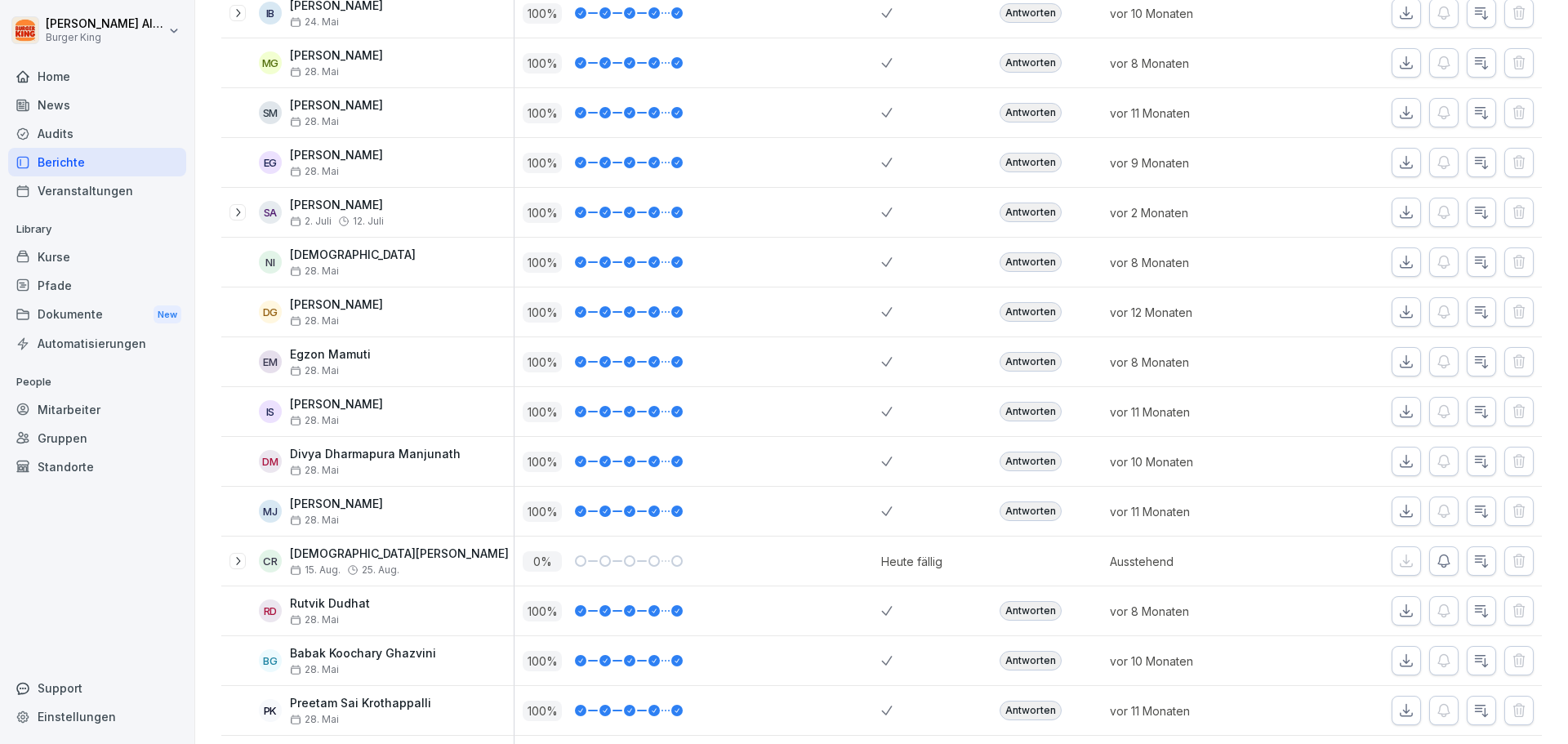
click at [1044, 314] on div "Antworten" at bounding box center [1031, 311] width 62 height 20
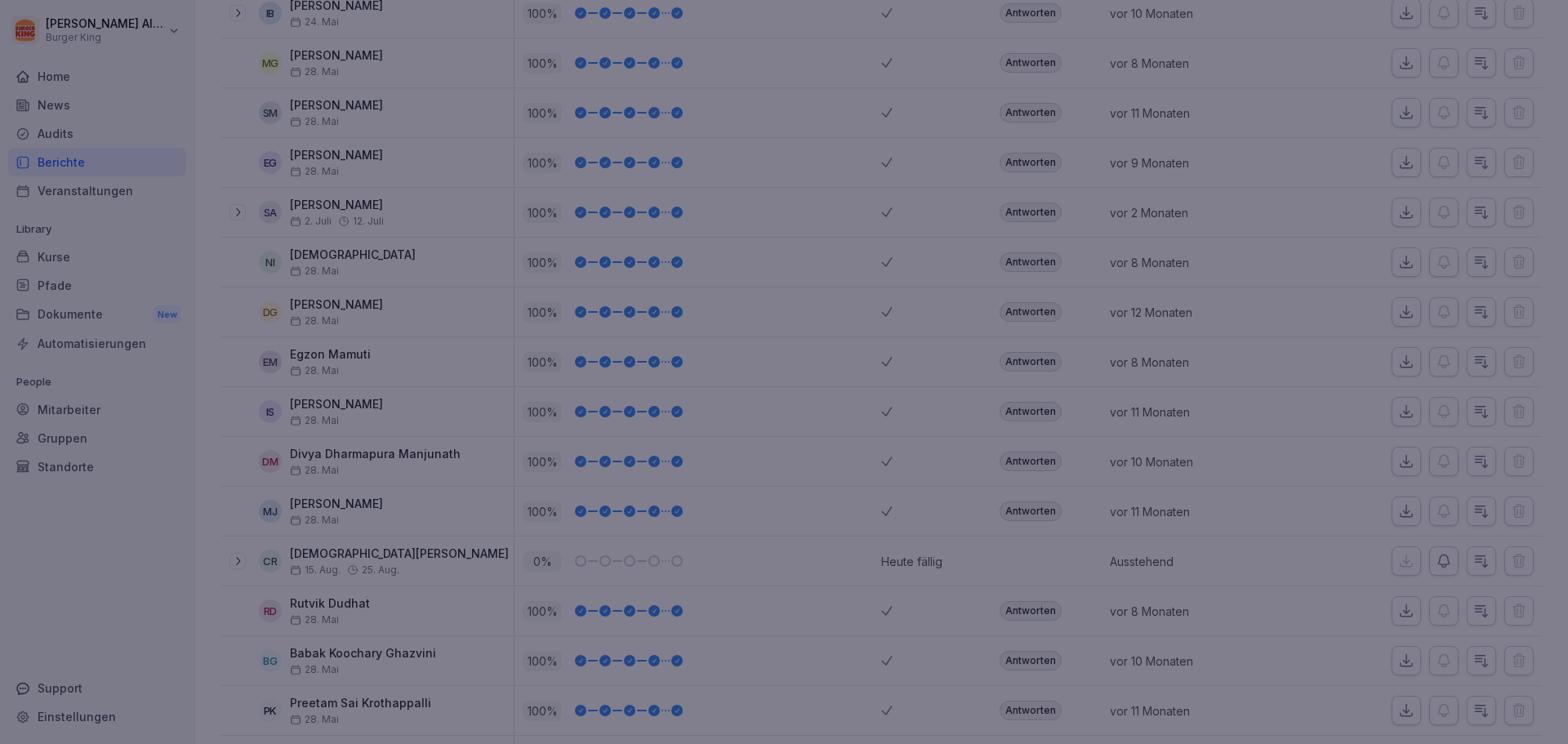
click at [1086, 458] on div at bounding box center [784, 372] width 1568 height 744
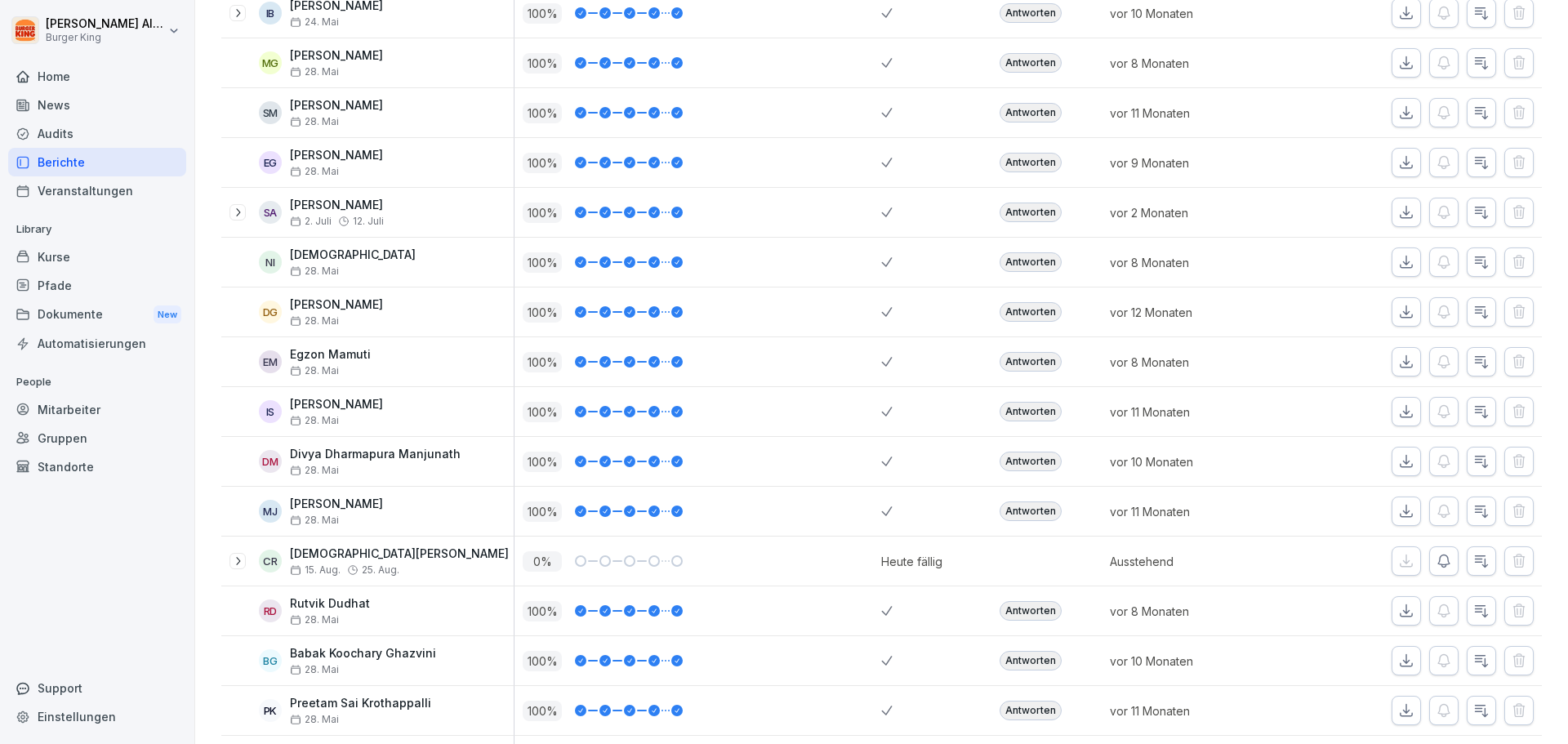
scroll to position [0, 0]
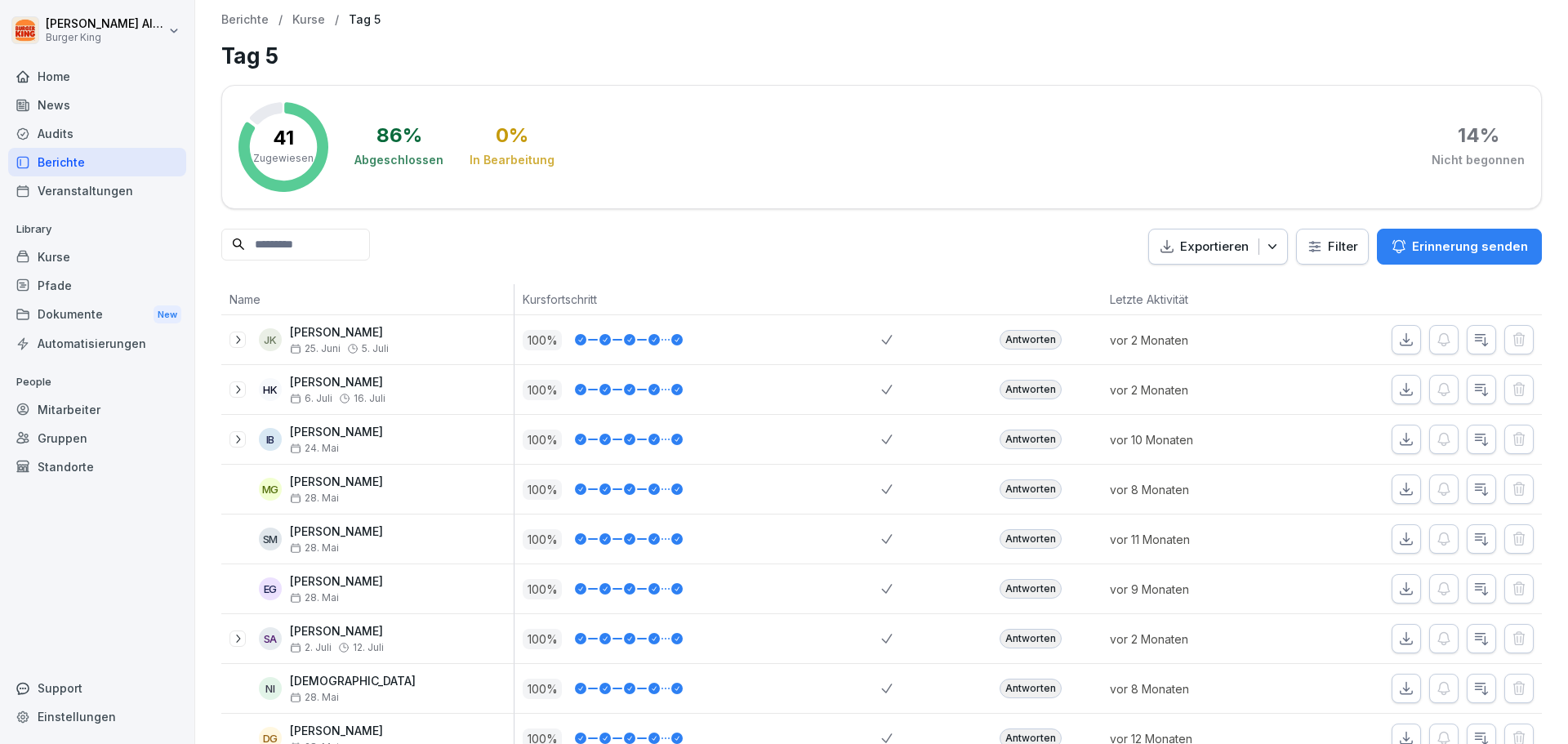
click at [92, 264] on div "Kurse" at bounding box center [98, 257] width 178 height 28
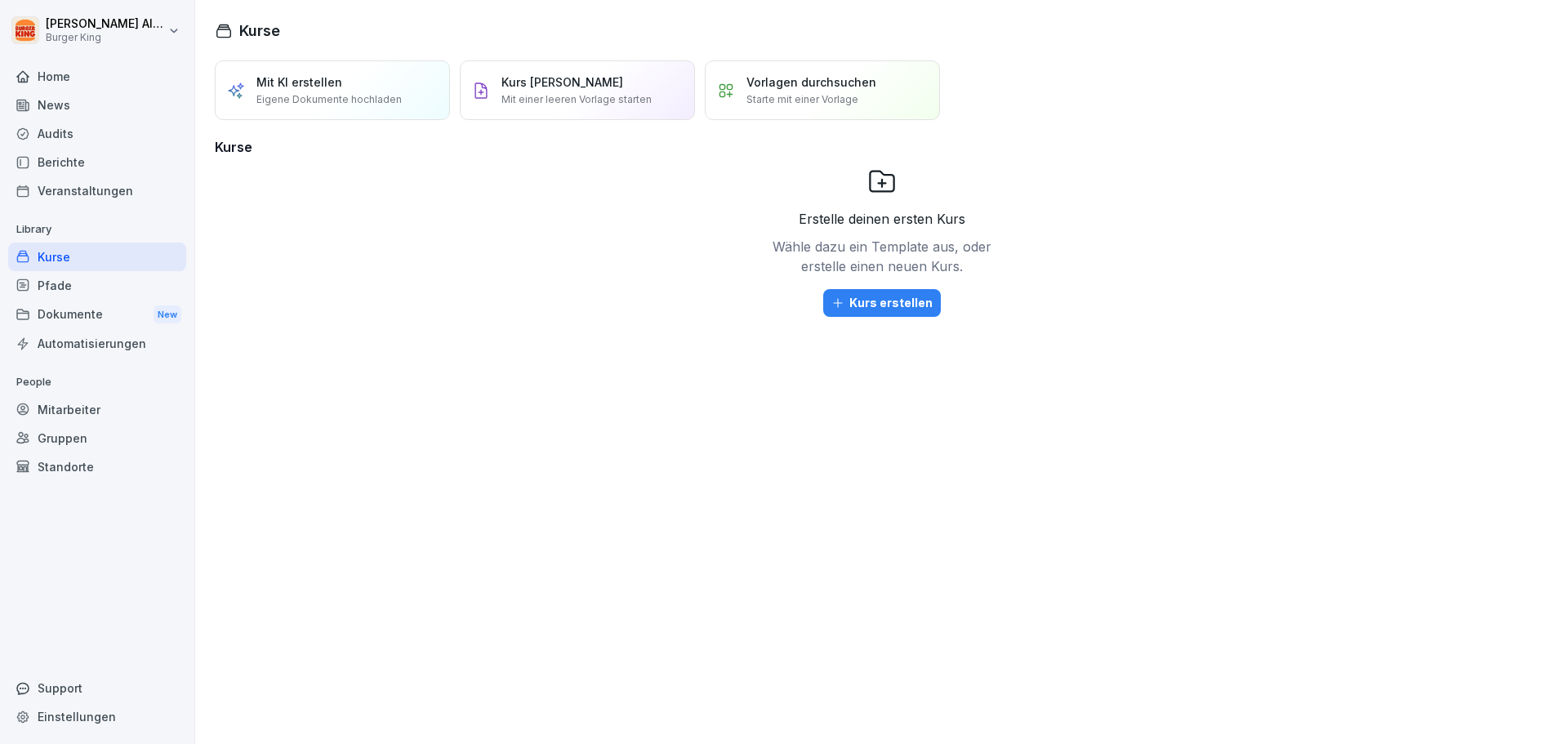
click at [82, 293] on div "Pfade" at bounding box center [98, 285] width 178 height 28
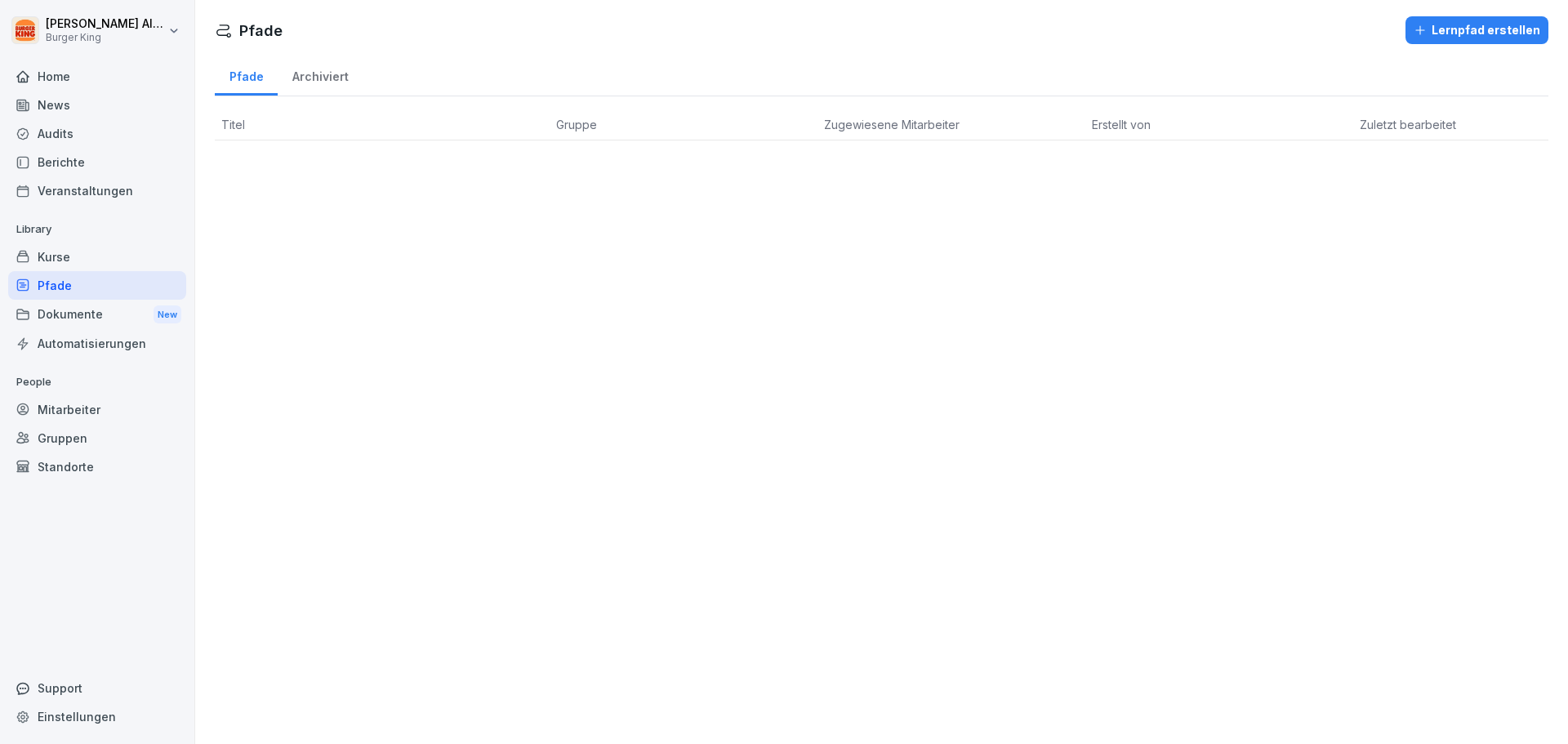
click at [91, 317] on div "Dokumente New" at bounding box center [98, 315] width 178 height 30
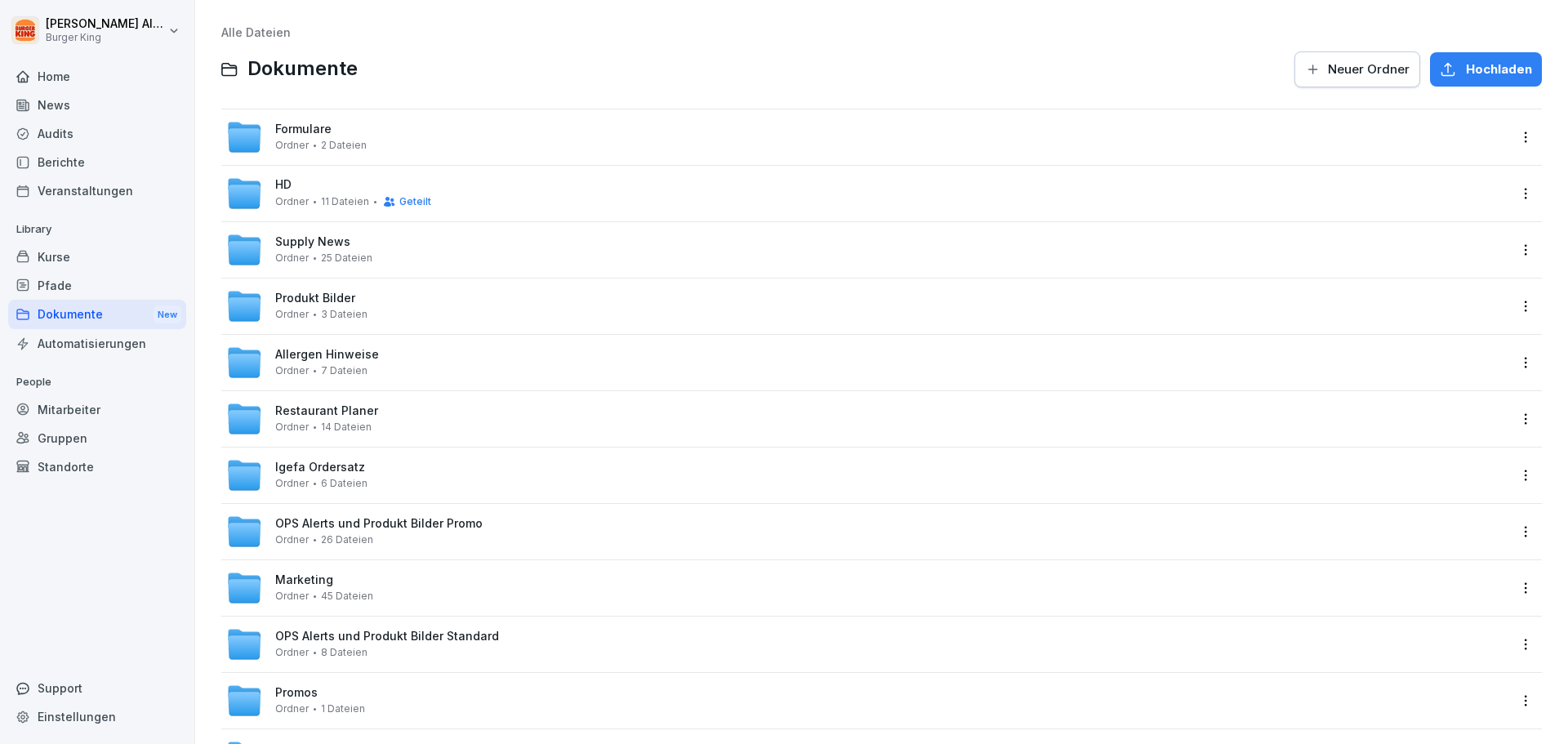
click at [59, 426] on div "Gruppen" at bounding box center [98, 438] width 178 height 28
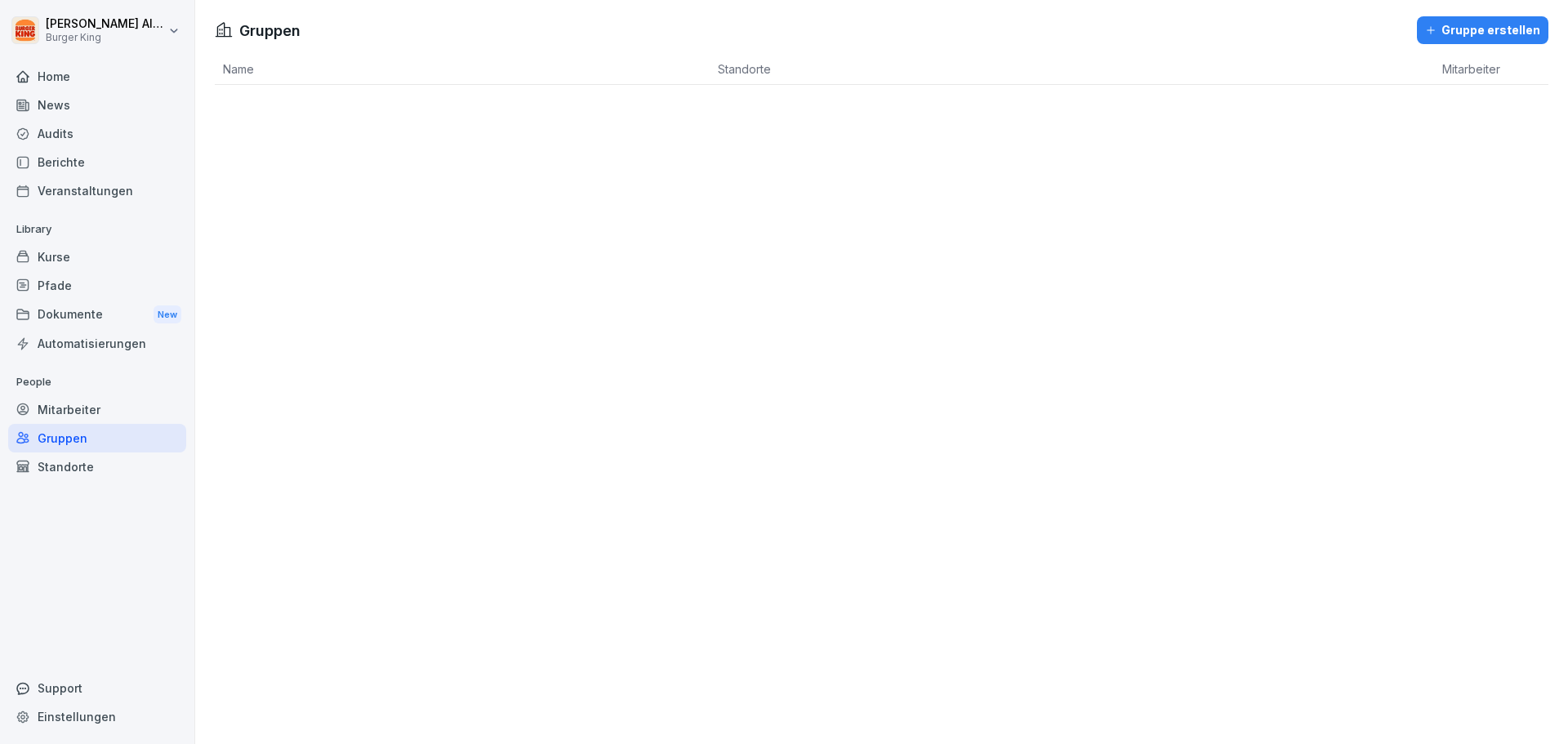
click at [79, 405] on div "Mitarbeiter" at bounding box center [98, 410] width 178 height 28
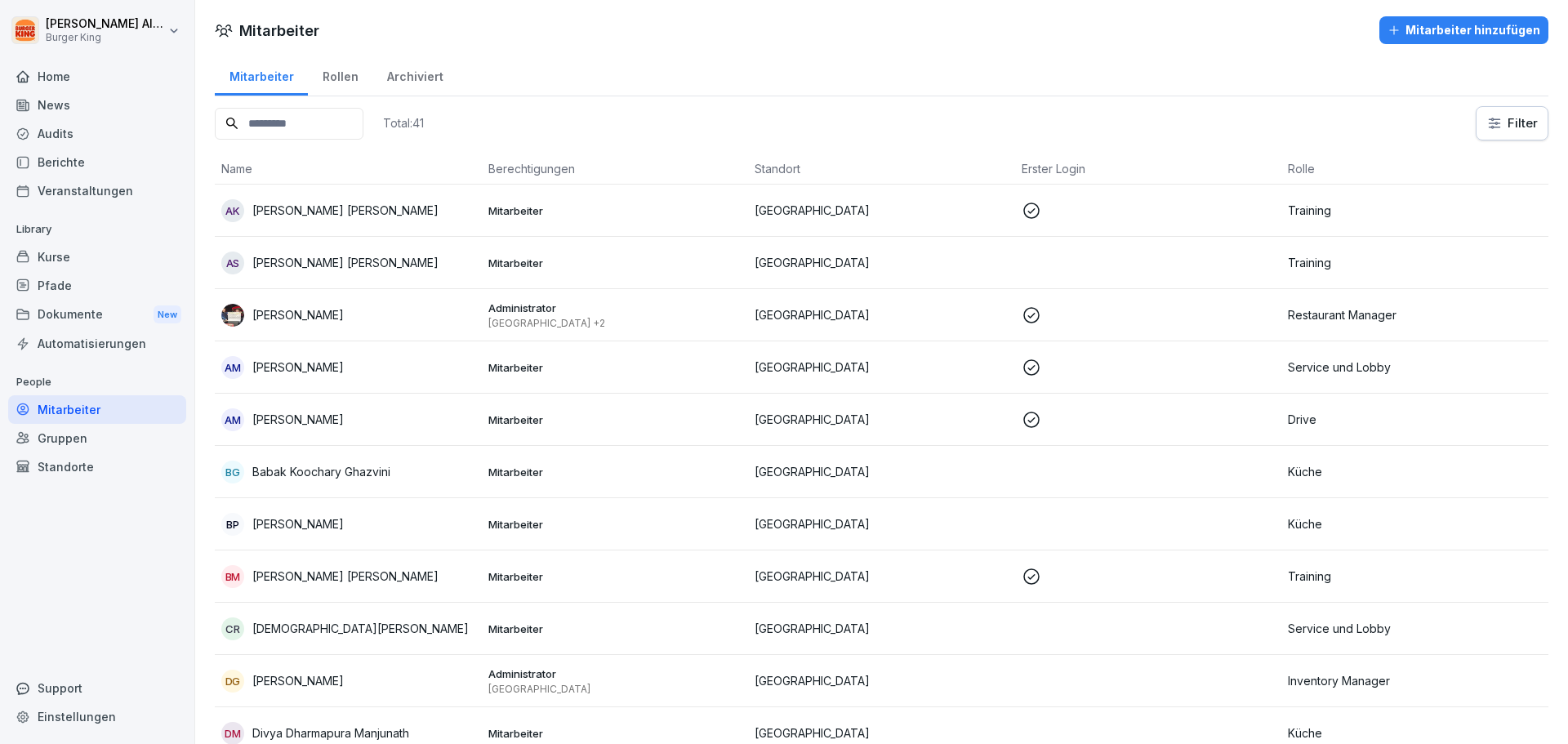
click at [76, 83] on div "Home" at bounding box center [98, 77] width 178 height 28
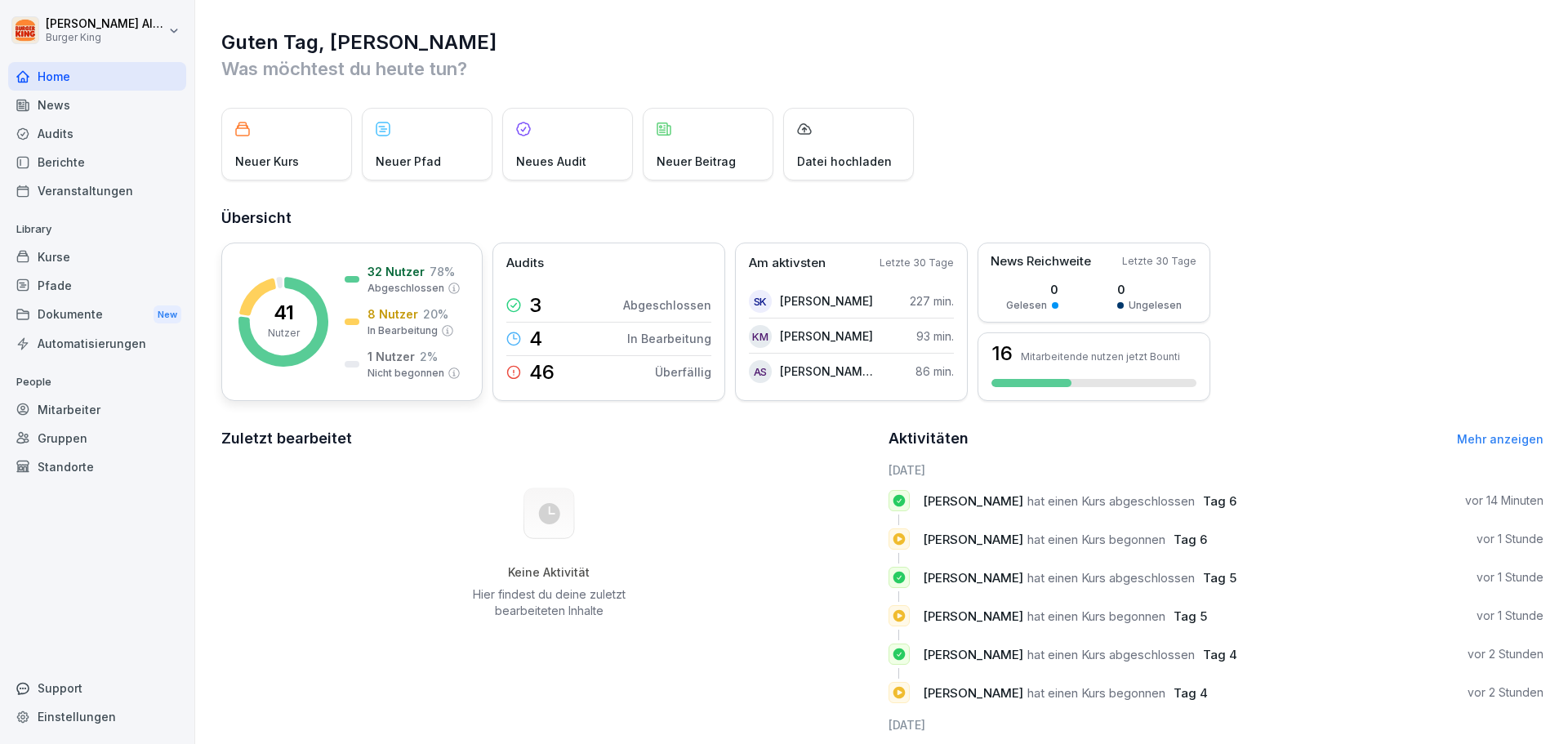
click at [256, 319] on rect at bounding box center [283, 321] width 90 height 90
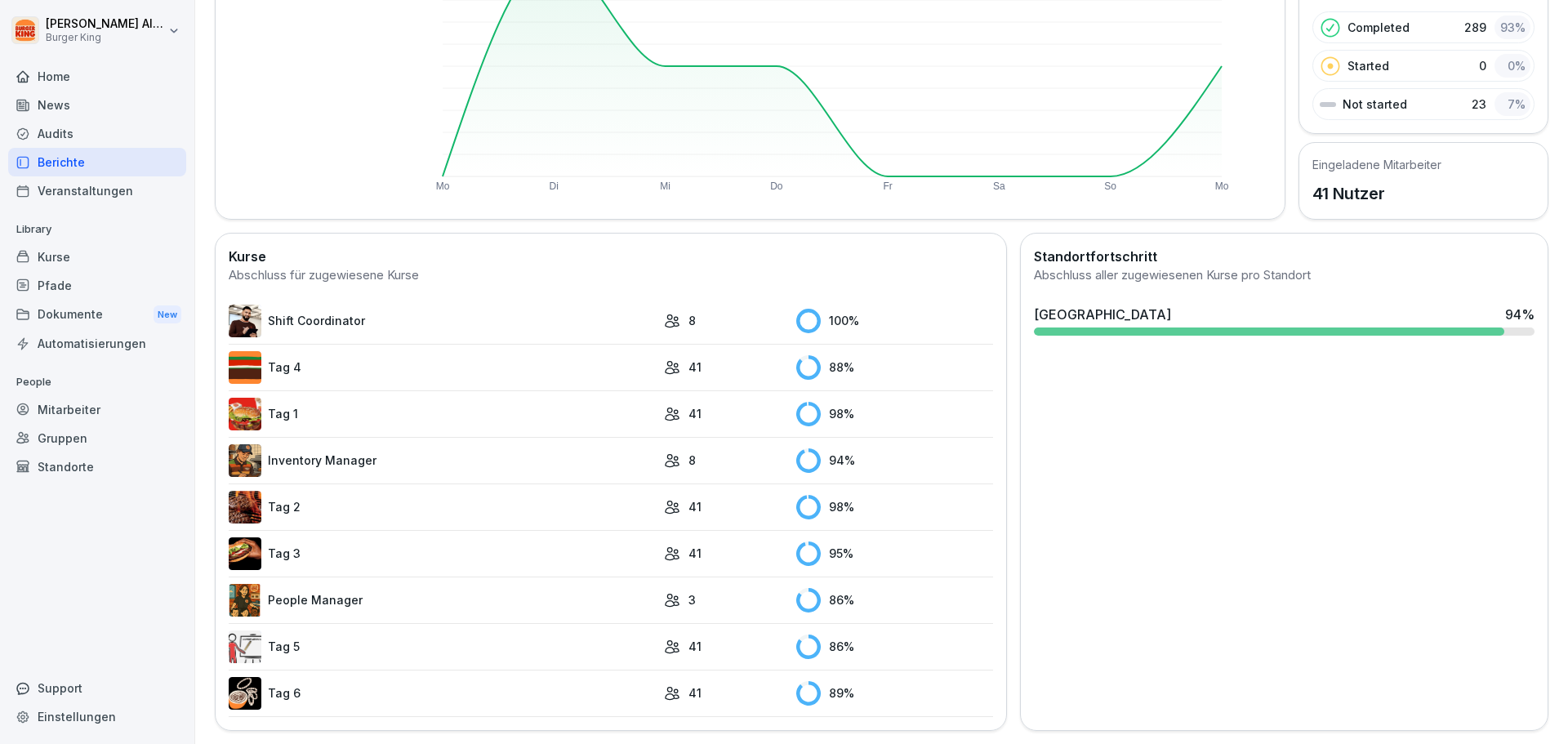
scroll to position [253, 0]
click at [527, 456] on link "Inventory Manager" at bounding box center [442, 460] width 427 height 33
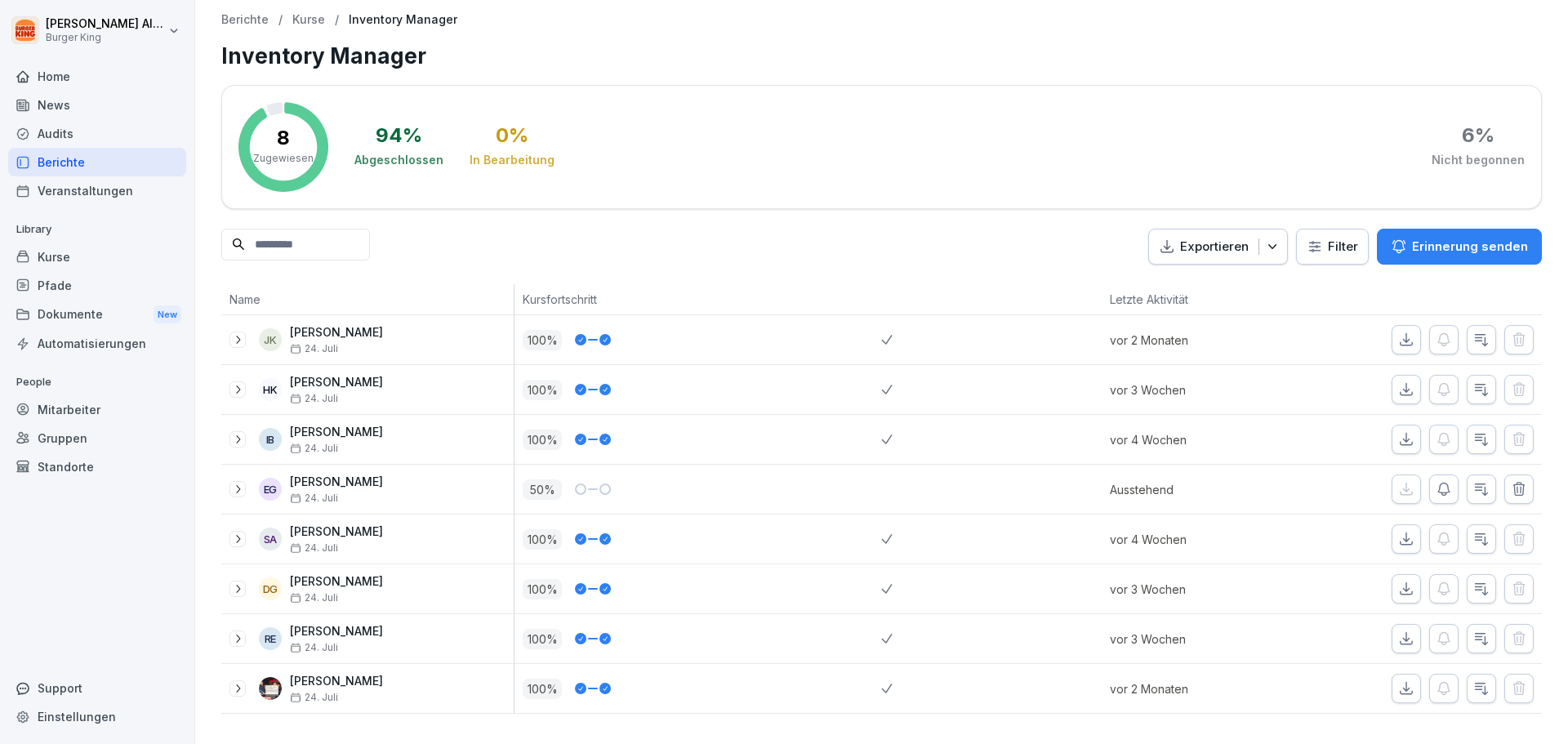
click at [301, 21] on p "Kurse" at bounding box center [309, 20] width 33 height 14
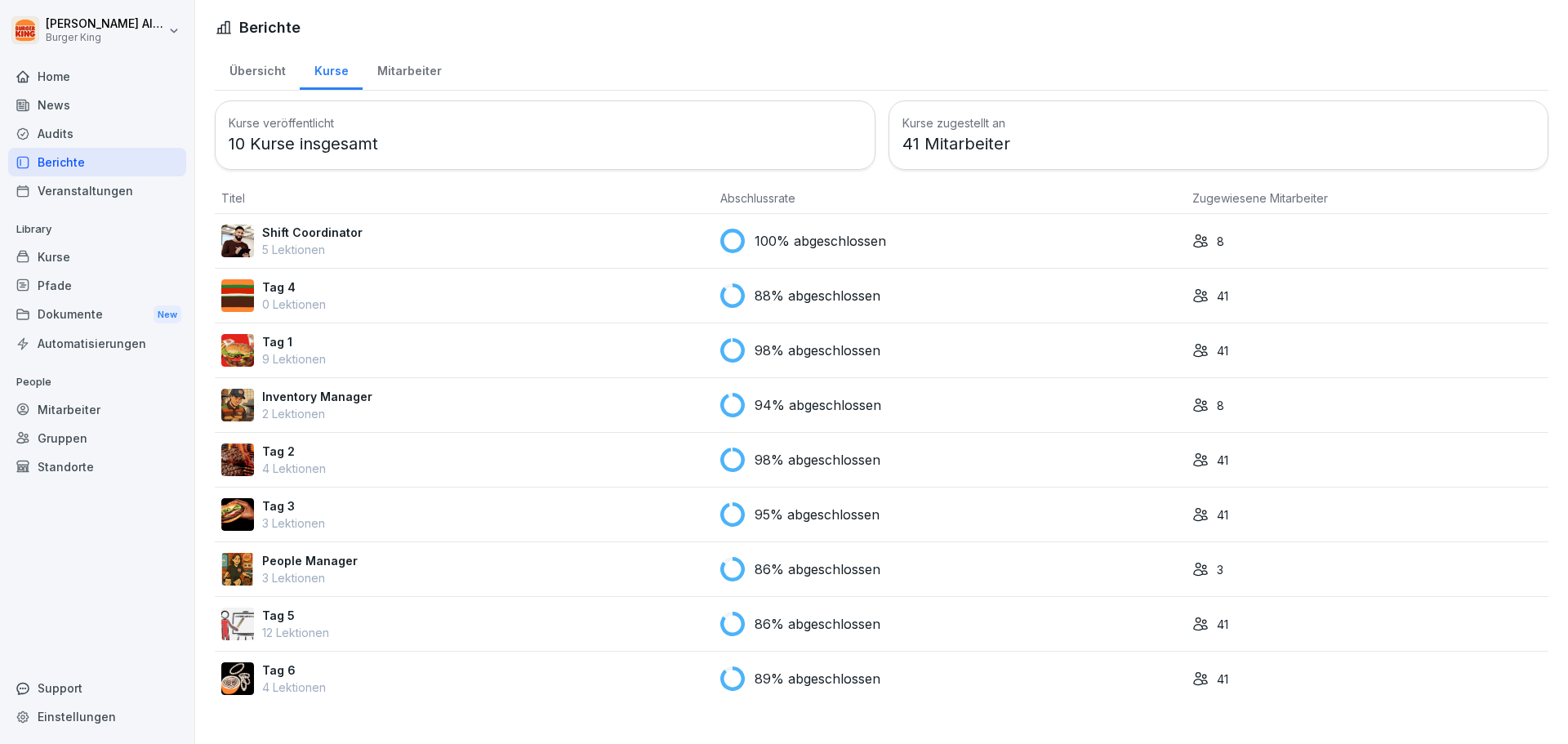
click at [526, 557] on div "People Manager 3 Lektionen" at bounding box center [464, 569] width 486 height 34
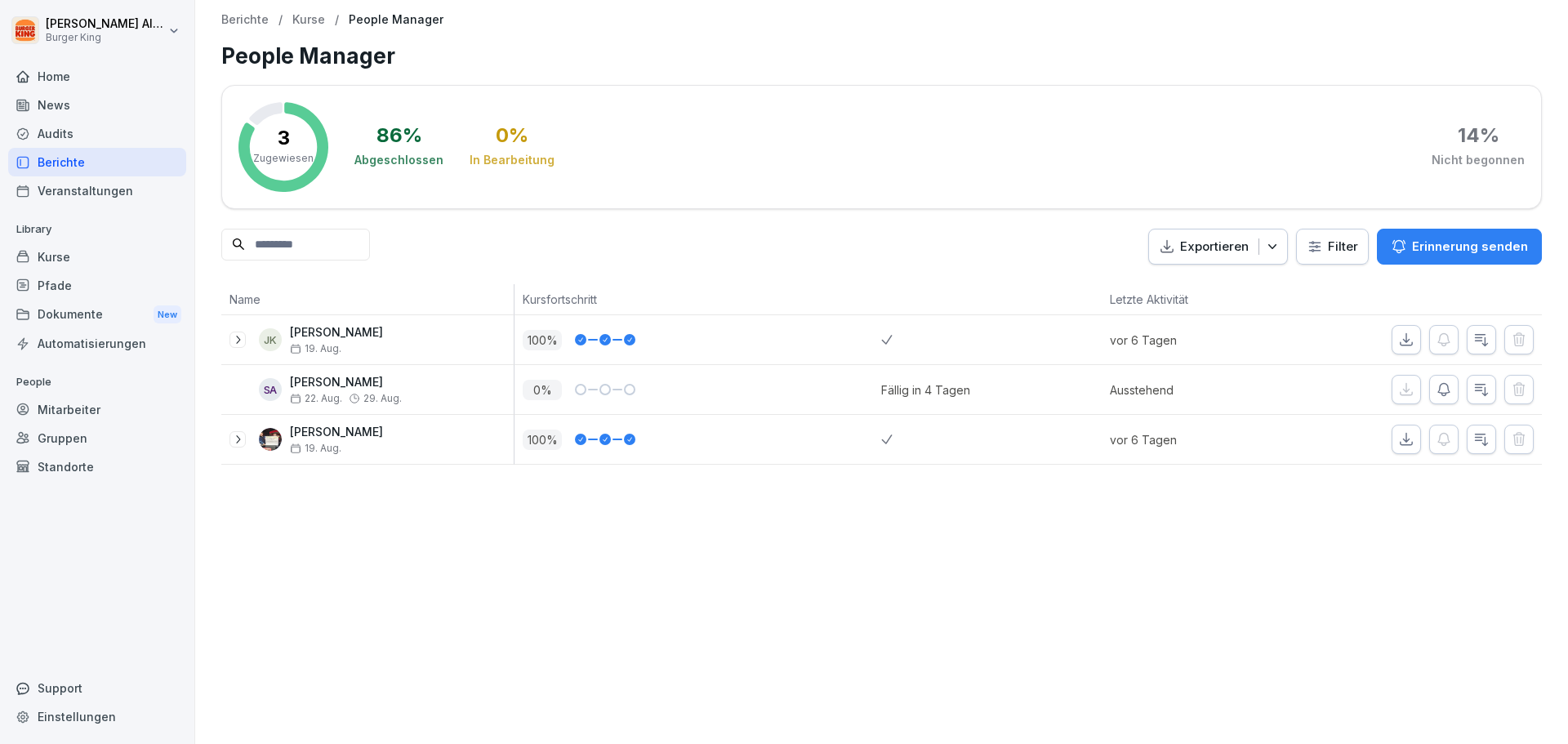
click at [311, 22] on p "Kurse" at bounding box center [309, 20] width 33 height 14
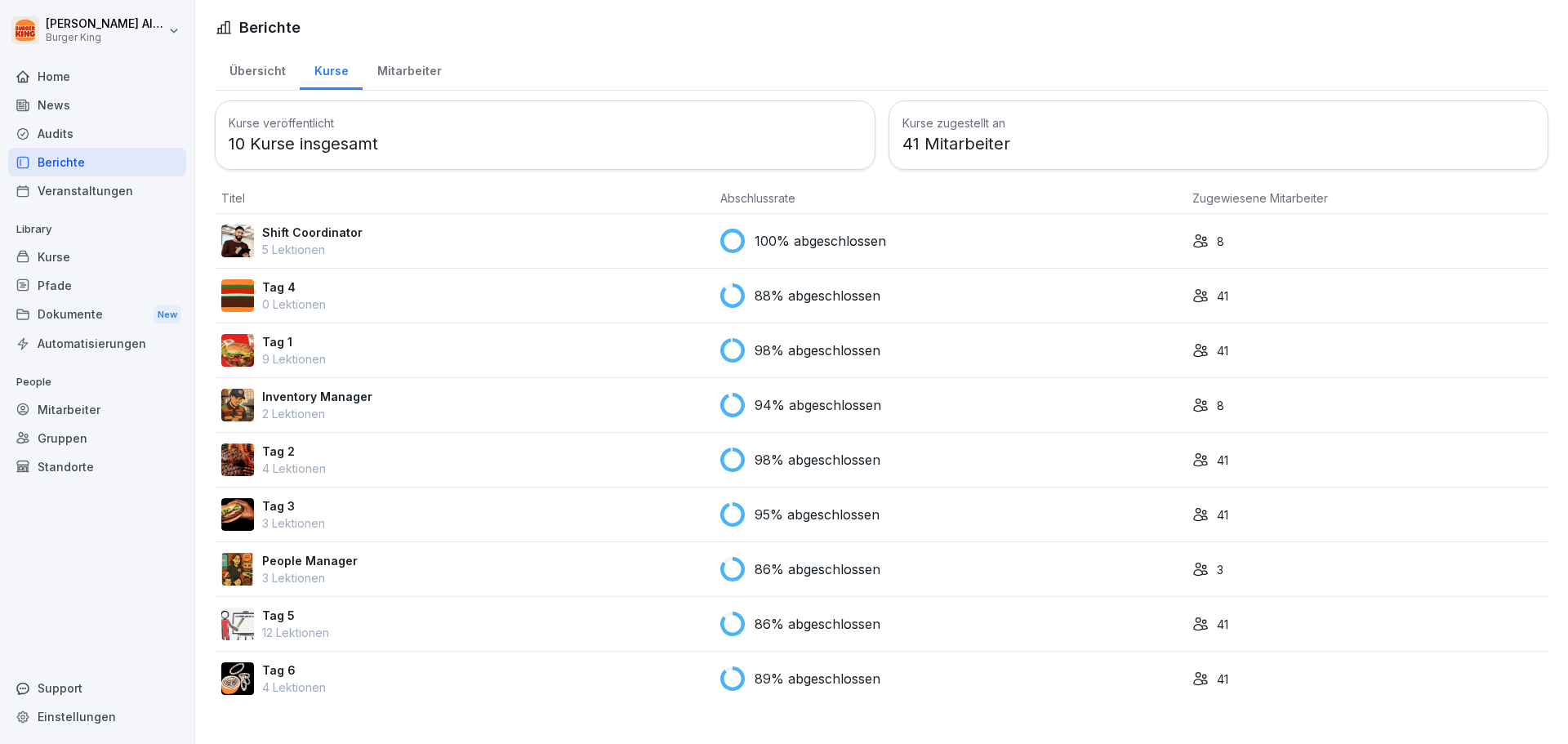
click at [480, 394] on div "Inventory Manager 2 Lektionen" at bounding box center [464, 405] width 486 height 34
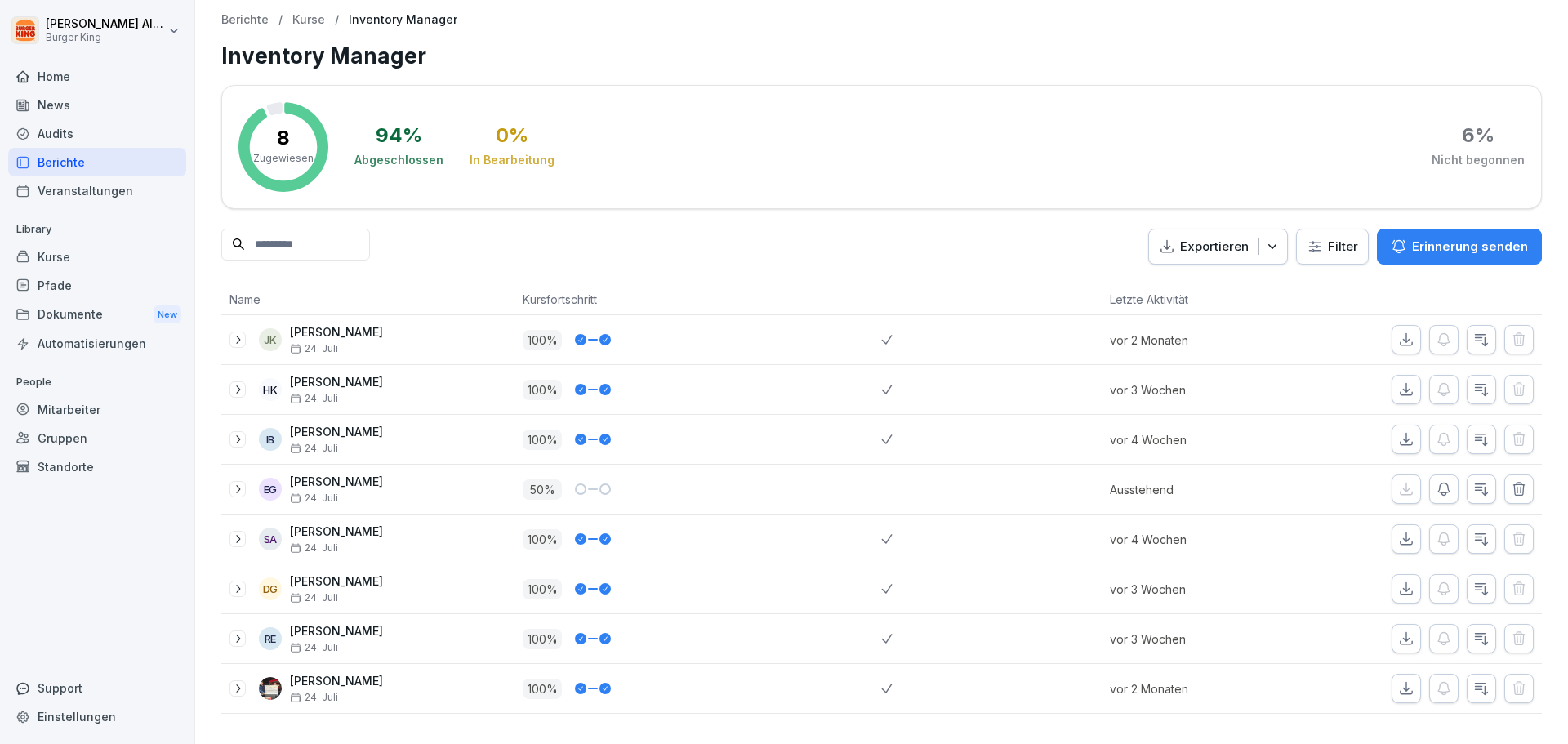
click at [308, 21] on p "Kurse" at bounding box center [309, 20] width 33 height 14
